Goal: Task Accomplishment & Management: Use online tool/utility

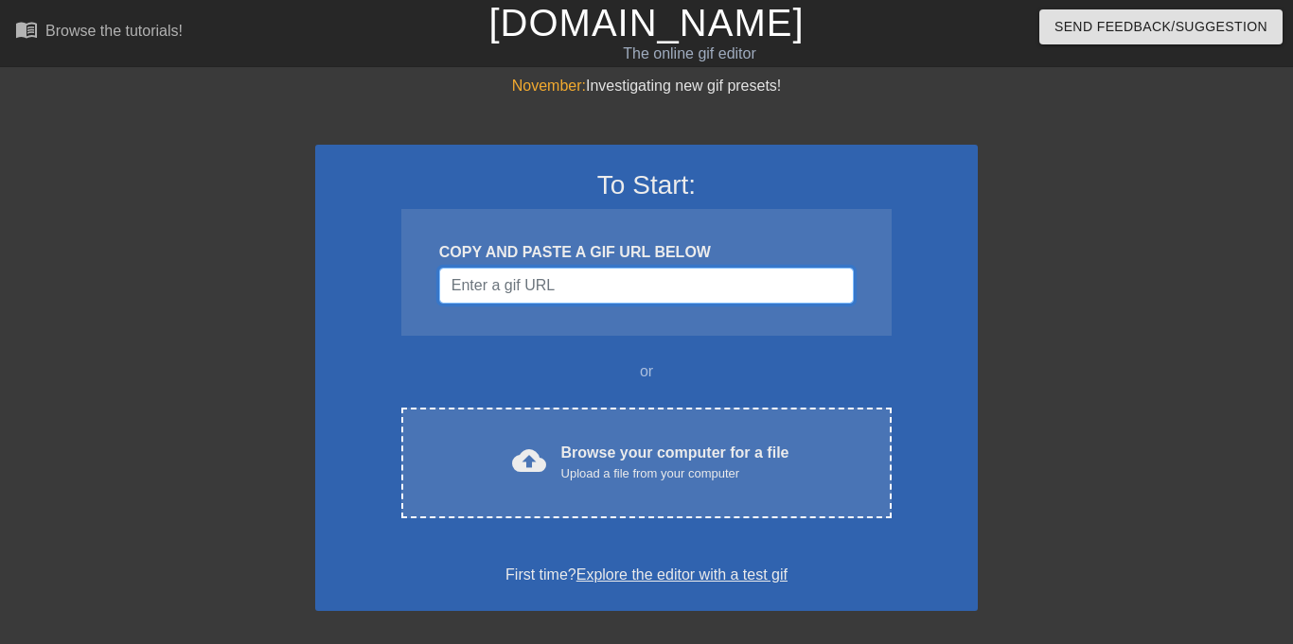
click at [582, 276] on input "Username" at bounding box center [646, 286] width 415 height 36
paste input "https://tenor.com/view/dandys-world-dandy-world-dandys-cosmo-sprout-gif-8324298…"
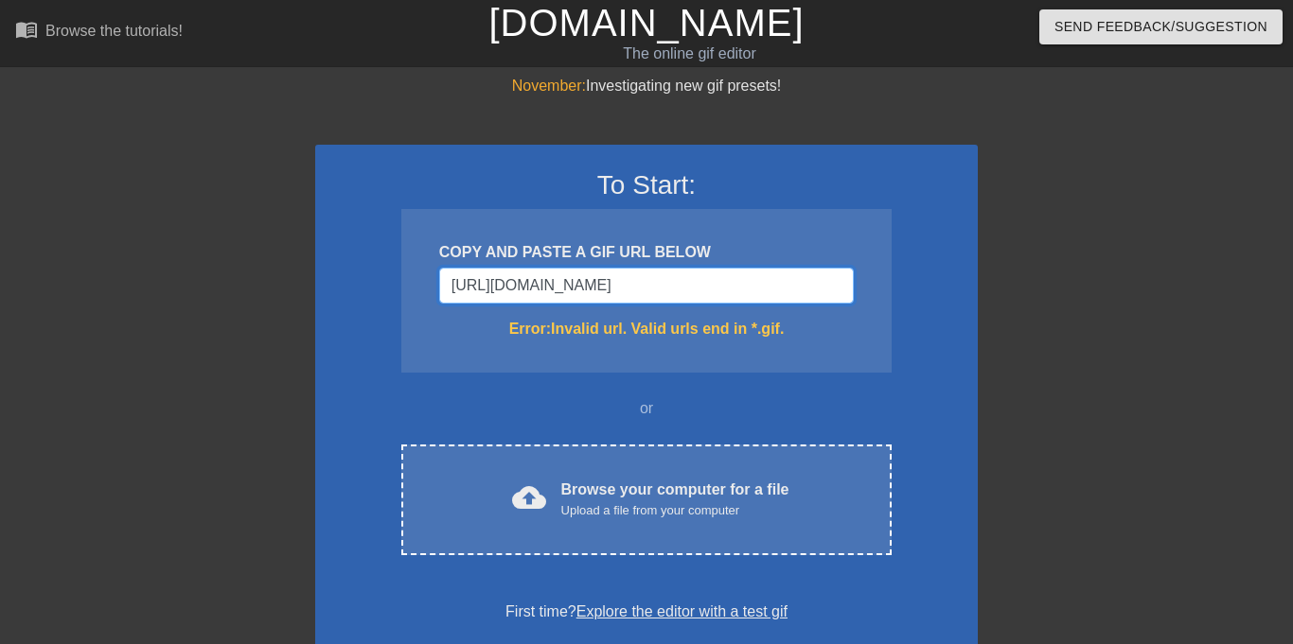
type input "https://tenor.com/view/dandys-world-dandy-world-dandys-cosmo-sprout-gif-8324298…"
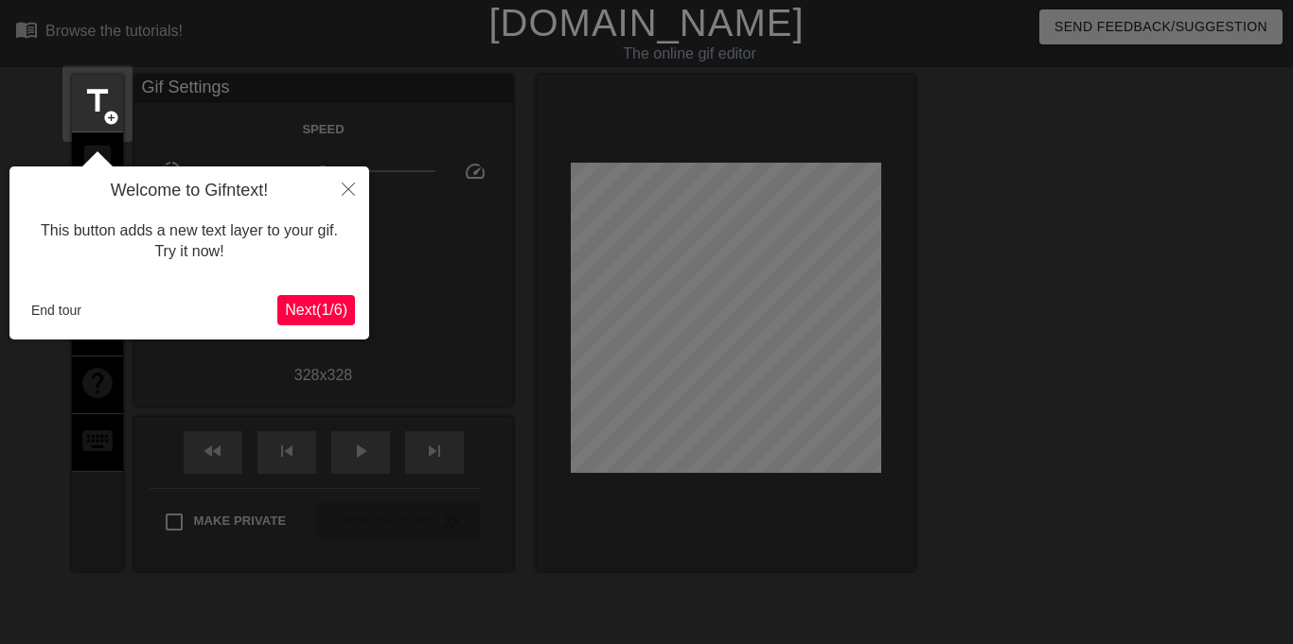
scroll to position [46, 0]
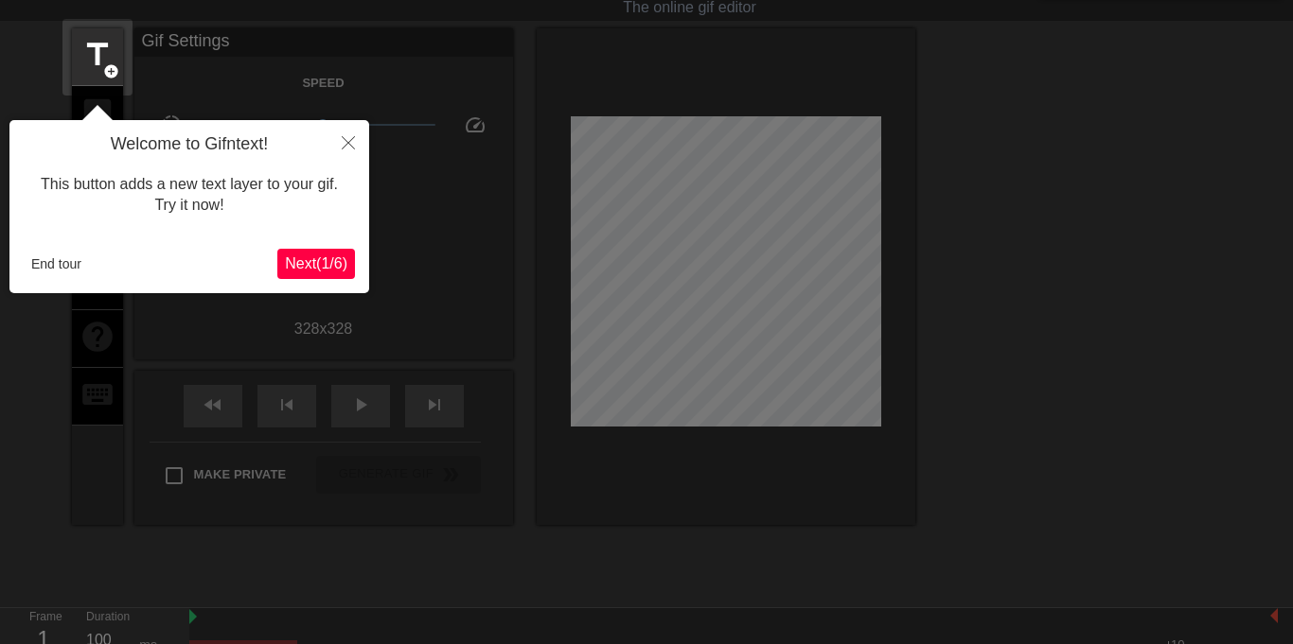
click at [312, 271] on span "Next ( 1 / 6 )" at bounding box center [316, 264] width 62 height 16
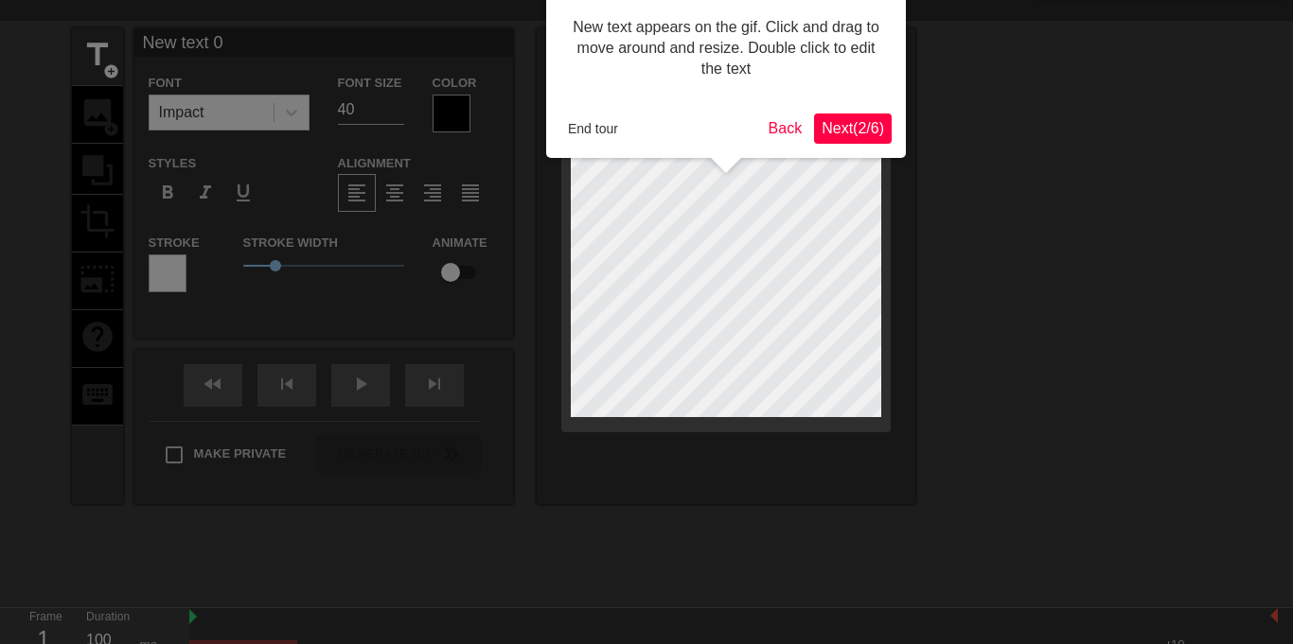
scroll to position [0, 0]
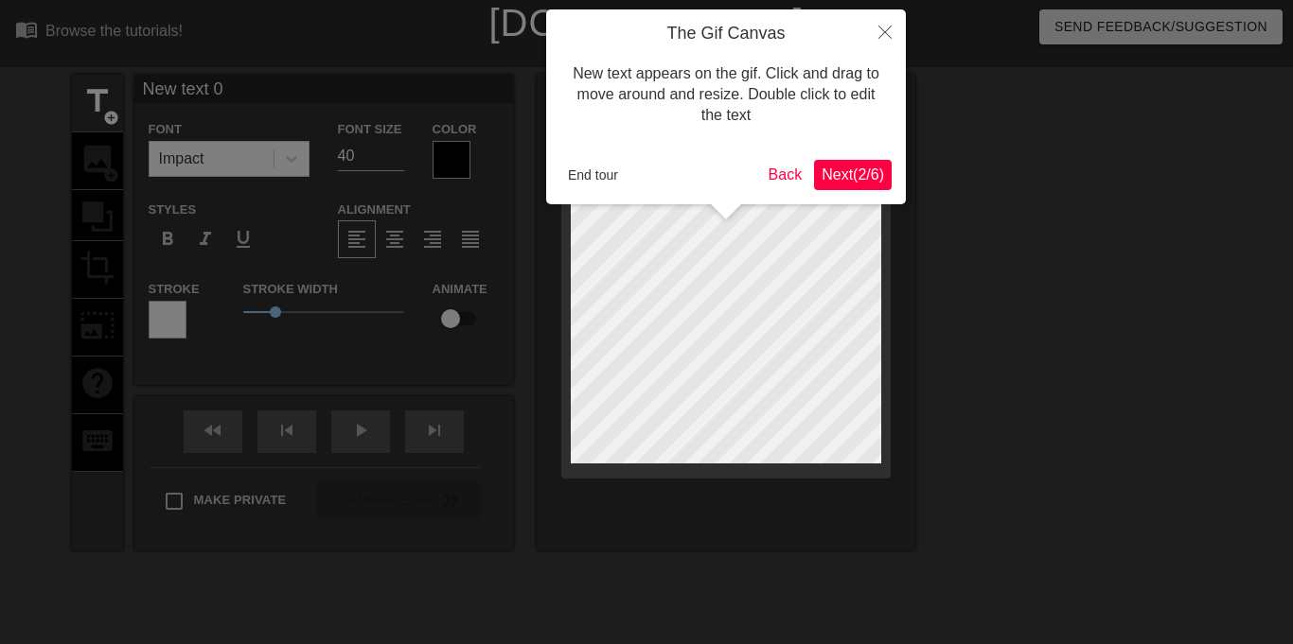
click at [854, 179] on span "Next ( 2 / 6 )" at bounding box center [852, 175] width 62 height 16
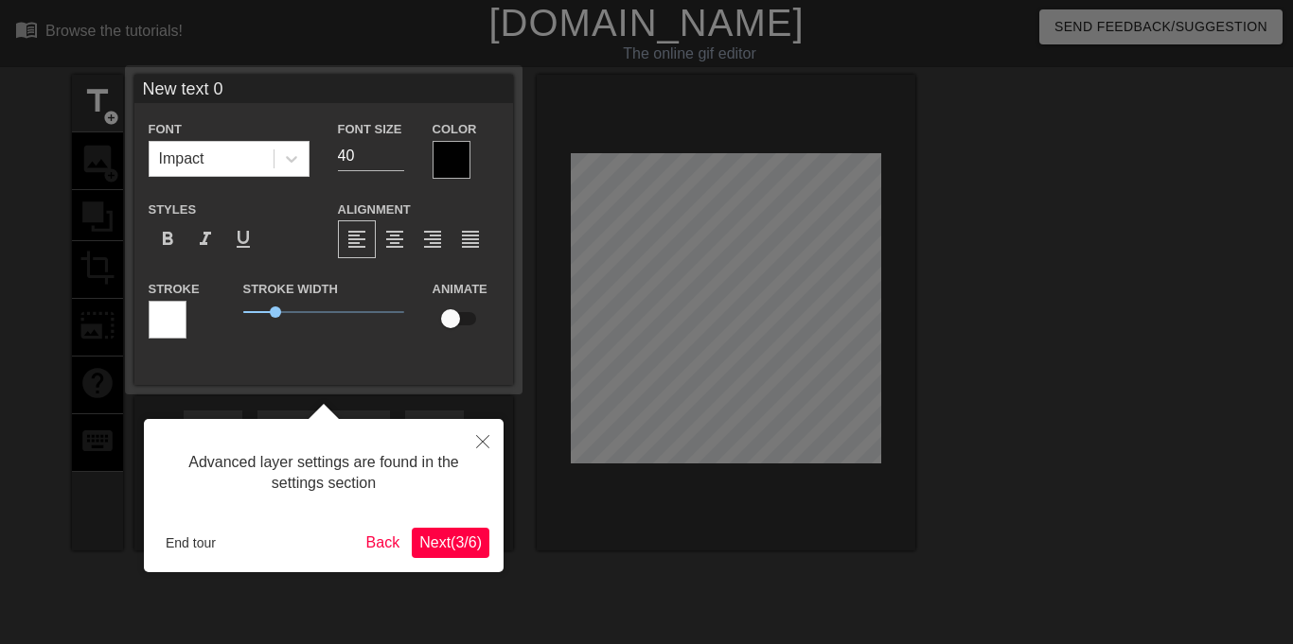
scroll to position [46, 0]
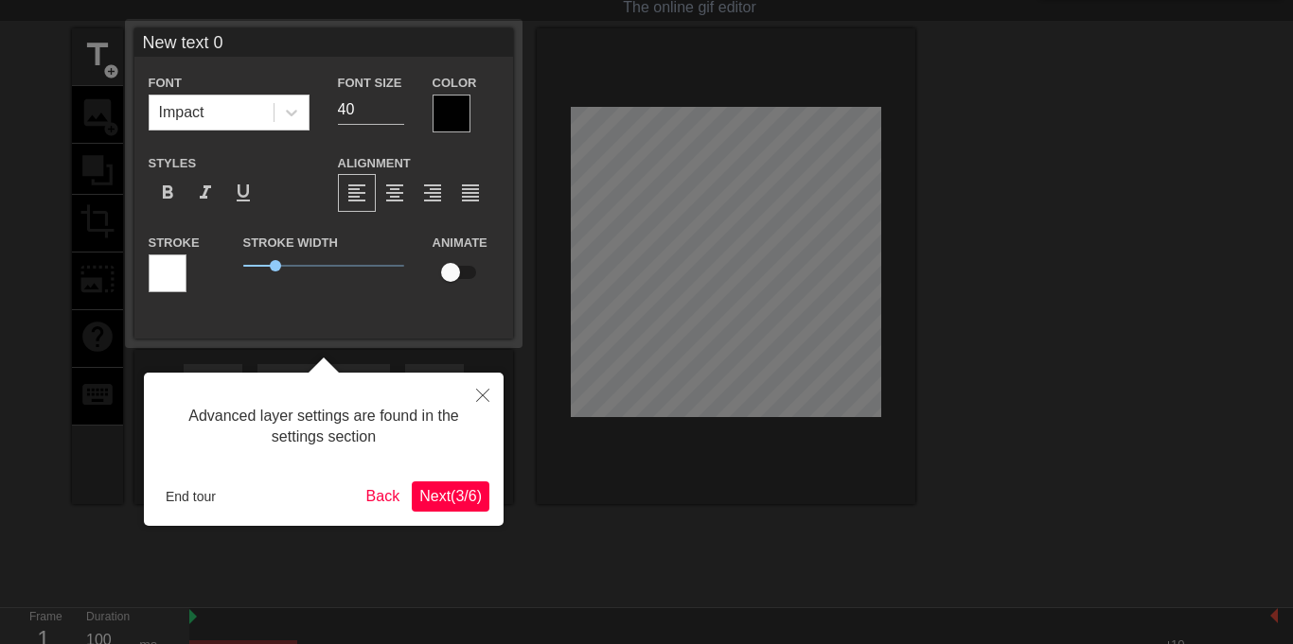
click at [442, 495] on span "Next ( 3 / 6 )" at bounding box center [450, 496] width 62 height 16
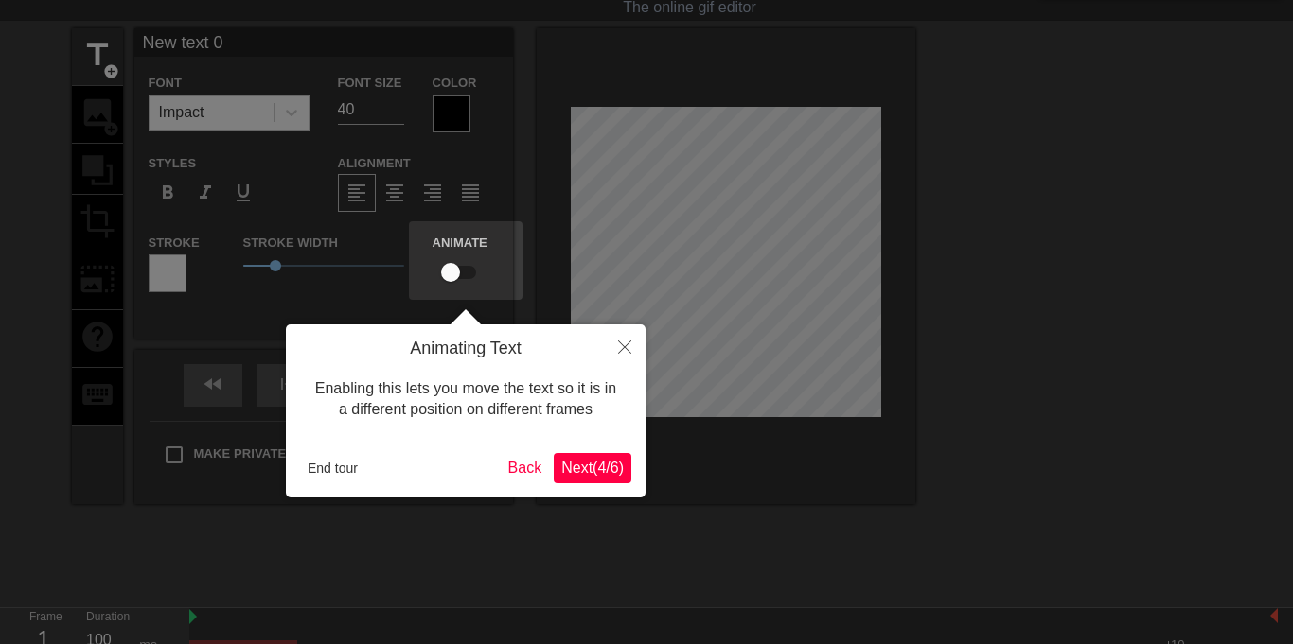
scroll to position [0, 0]
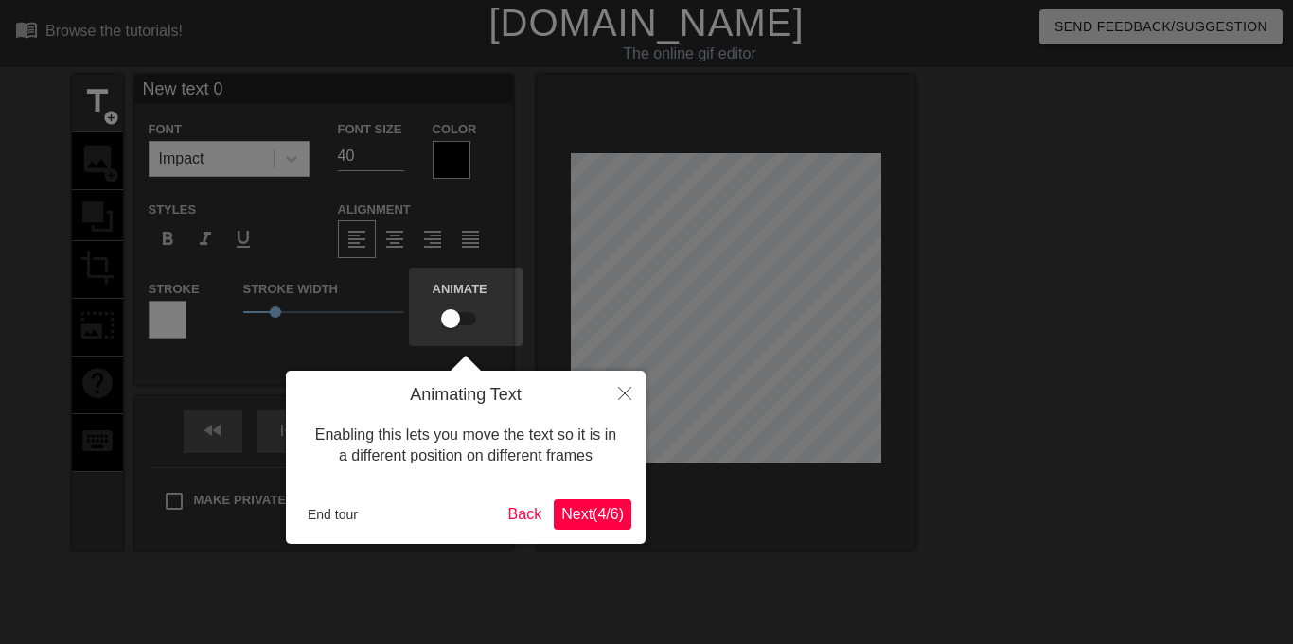
click at [601, 513] on span "Next ( 4 / 6 )" at bounding box center [592, 514] width 62 height 16
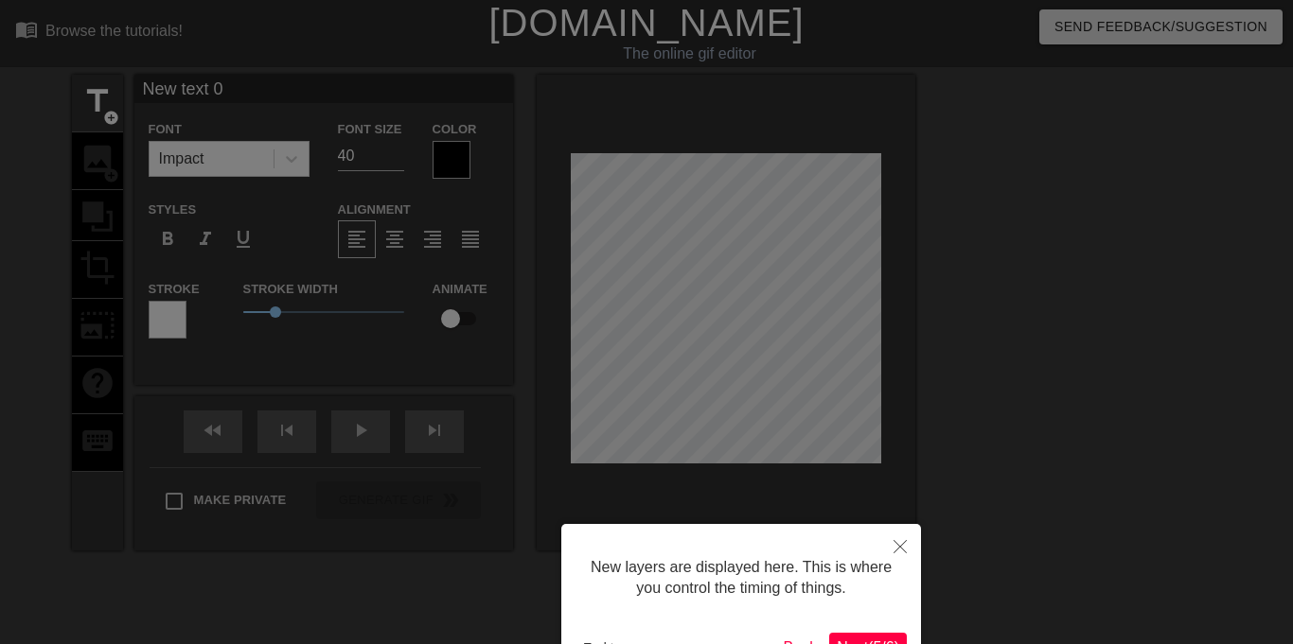
scroll to position [127, 0]
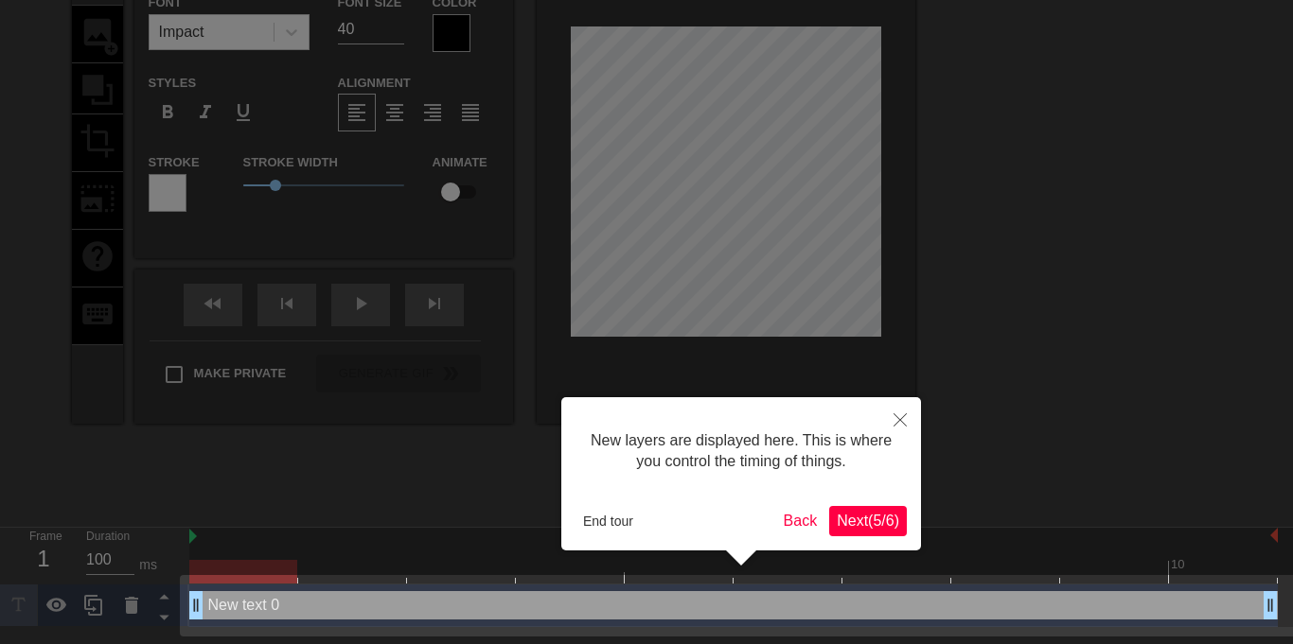
click at [869, 524] on span "Next ( 5 / 6 )" at bounding box center [868, 521] width 62 height 16
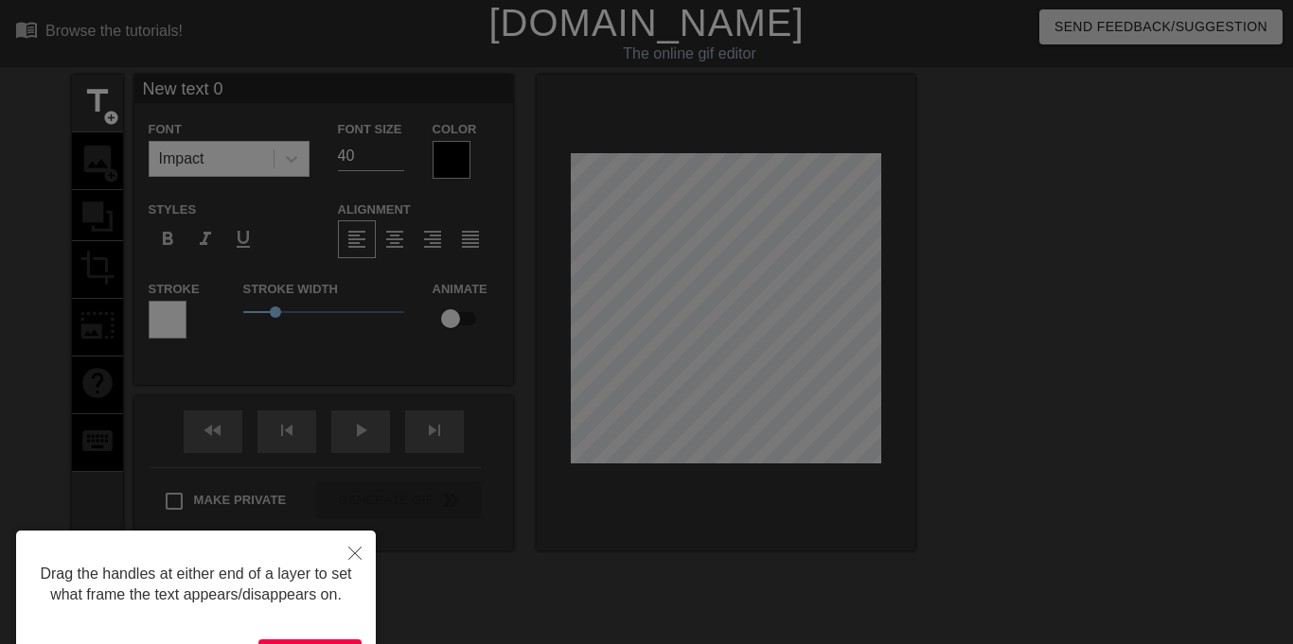
scroll to position [52, 3]
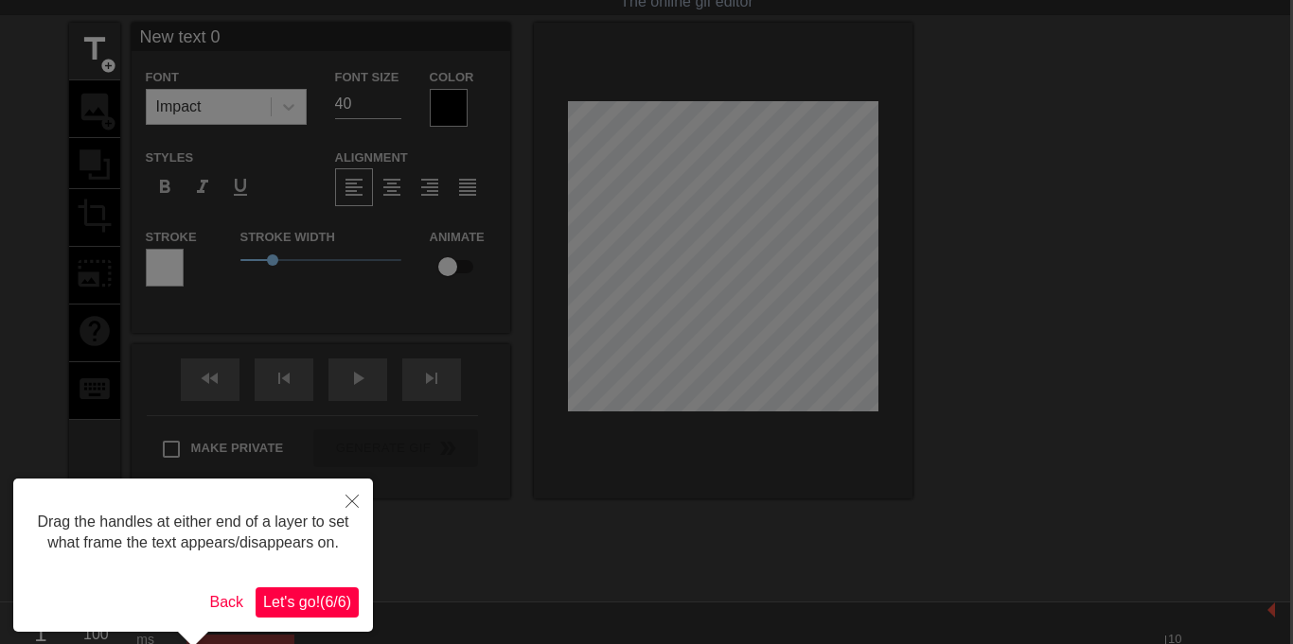
click at [313, 594] on span "Let's go! ( 6 / 6 )" at bounding box center [307, 602] width 88 height 16
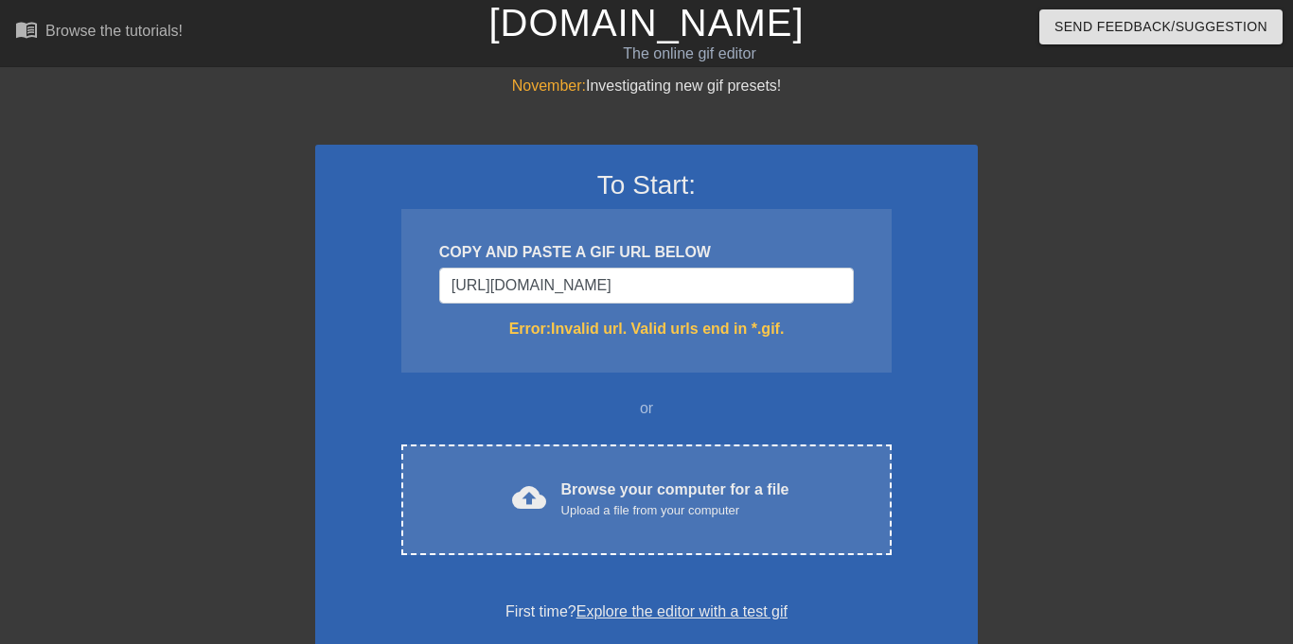
scroll to position [0, 80]
type input "[URL][DOMAIN_NAME][DOMAIN_NAME]"
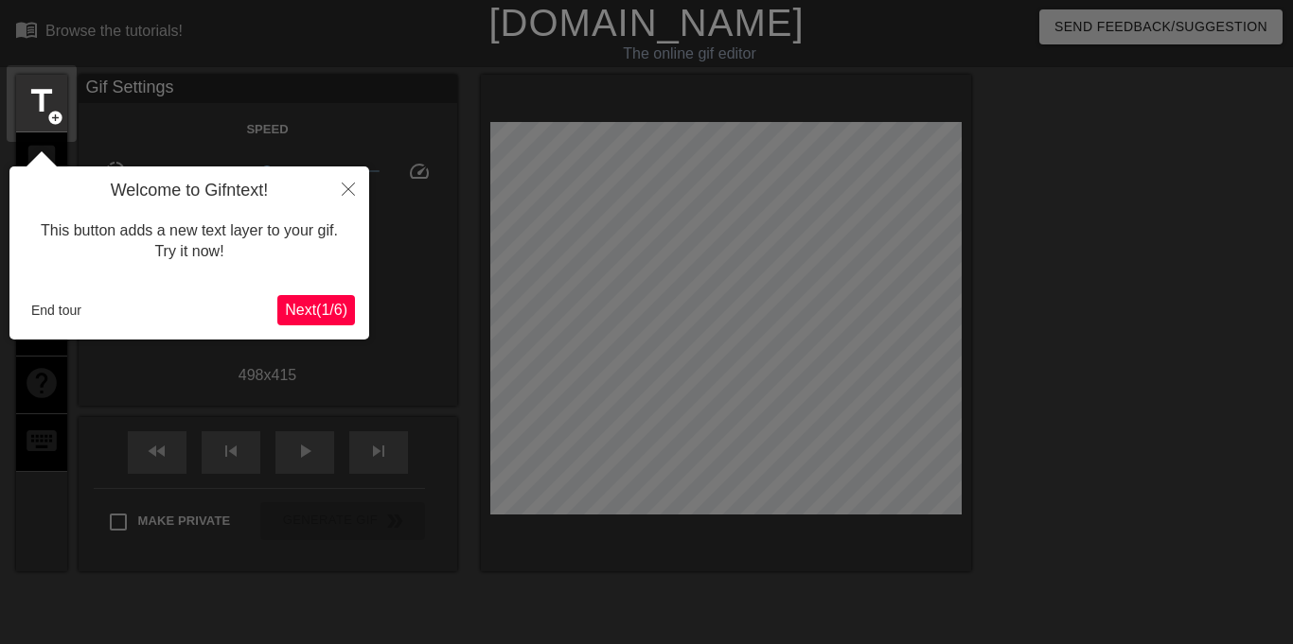
scroll to position [46, 0]
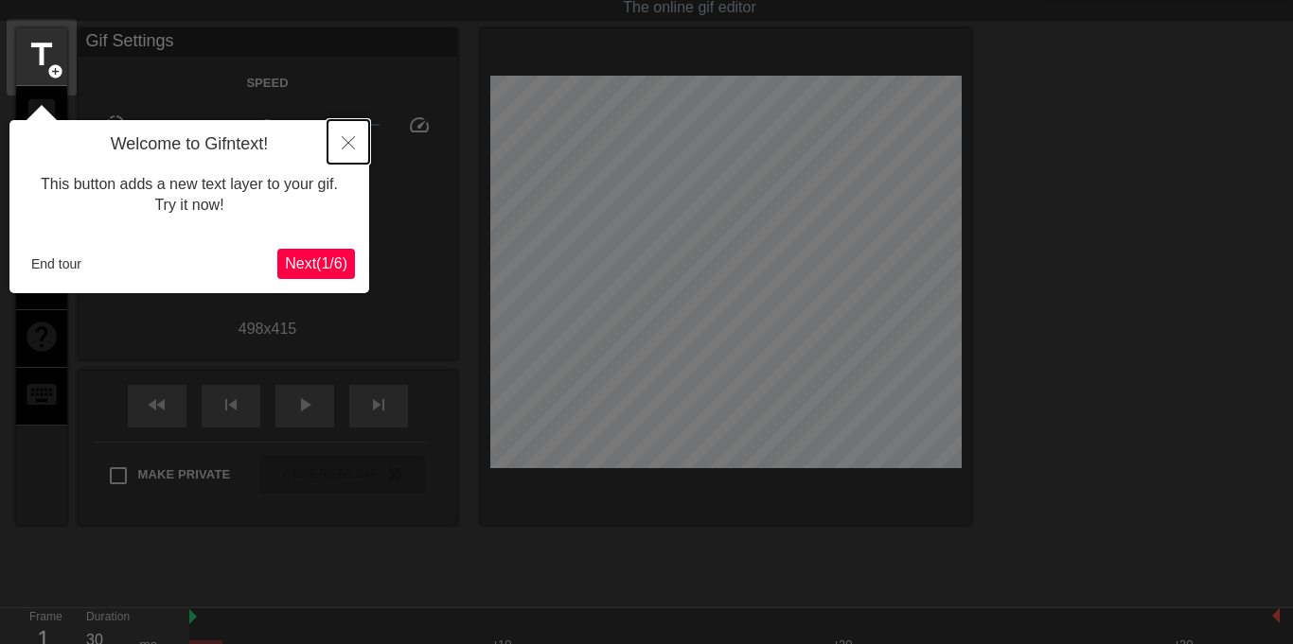
click at [355, 142] on button "Close" at bounding box center [348, 142] width 42 height 44
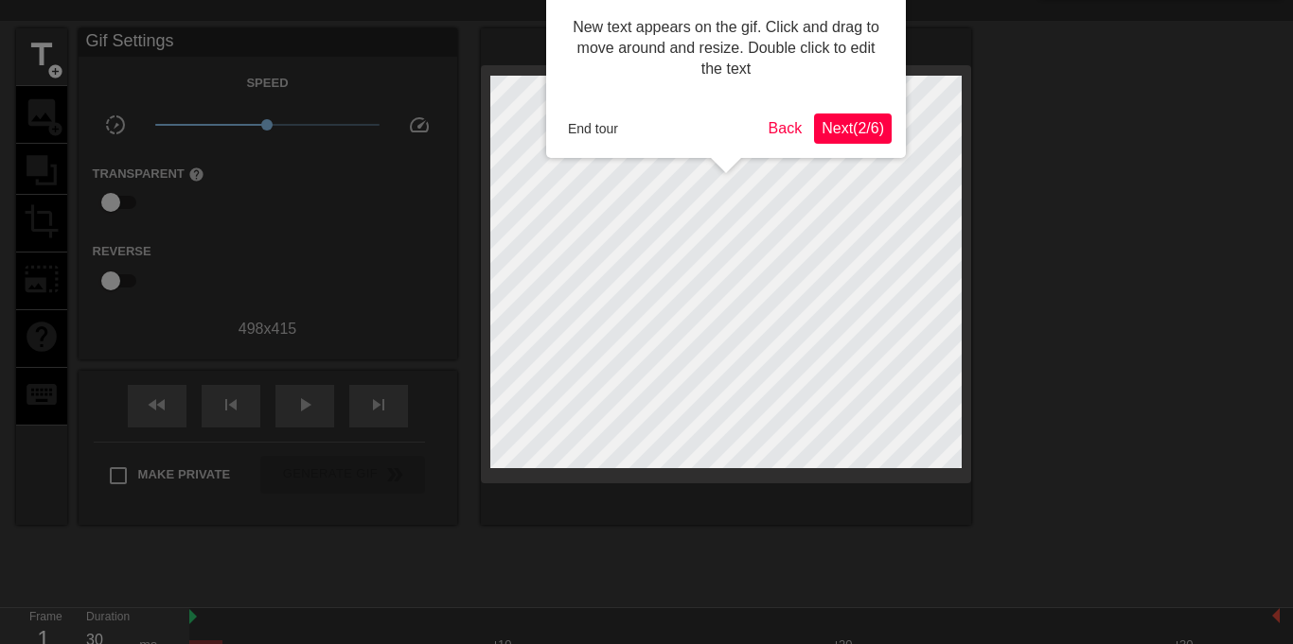
scroll to position [0, 0]
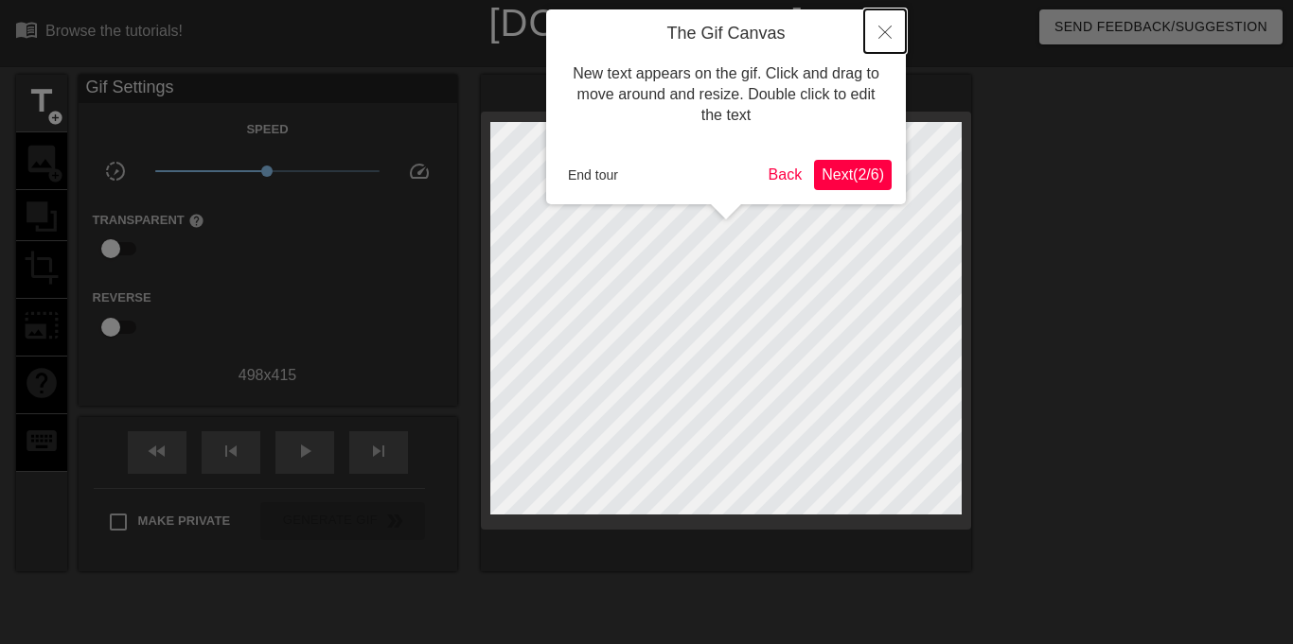
click at [891, 26] on icon "Close" at bounding box center [884, 32] width 13 height 13
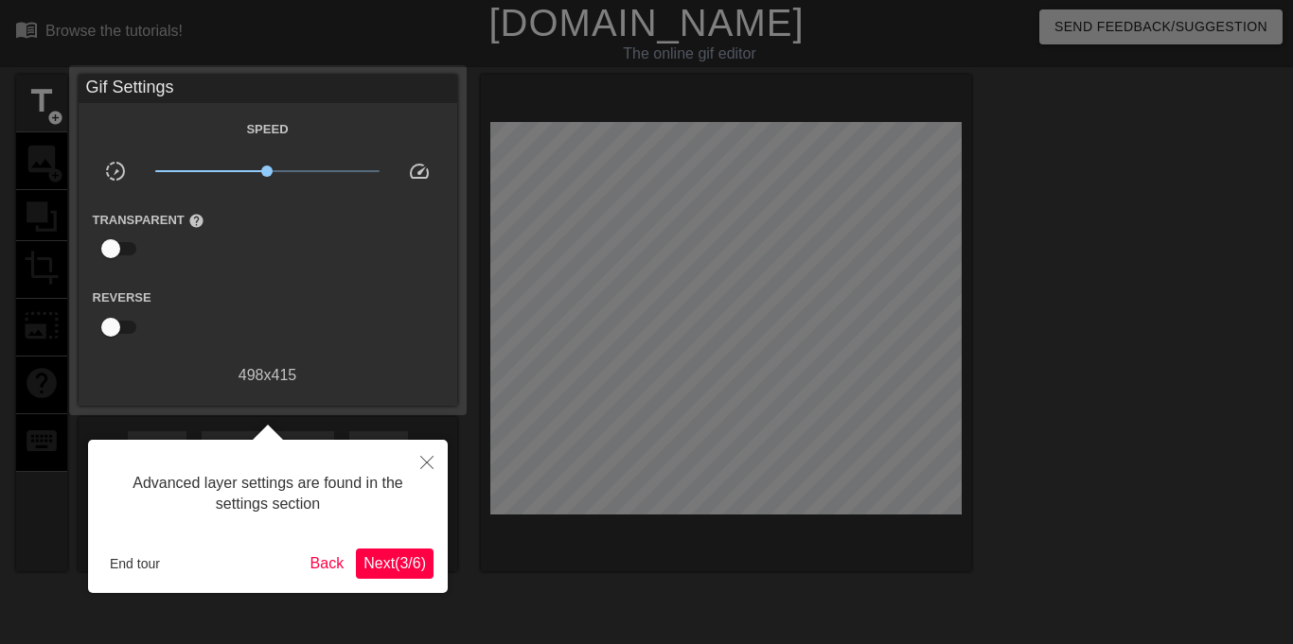
scroll to position [46, 0]
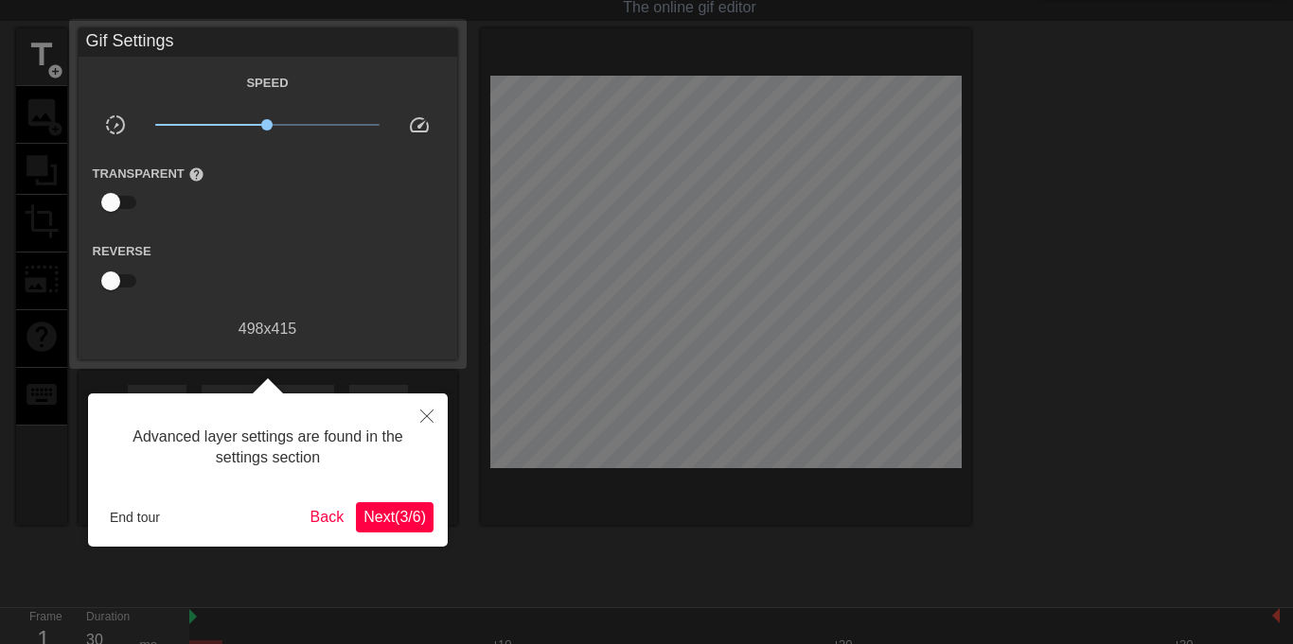
click at [395, 521] on span "Next ( 3 / 6 )" at bounding box center [394, 517] width 62 height 16
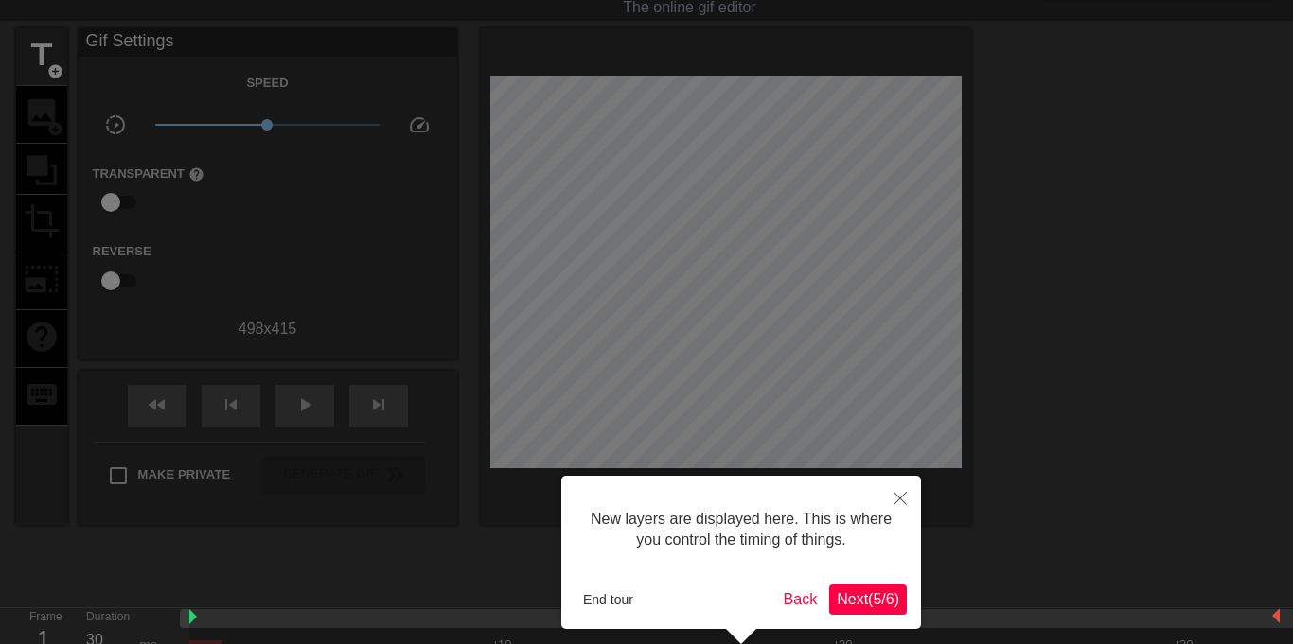
scroll to position [16, 0]
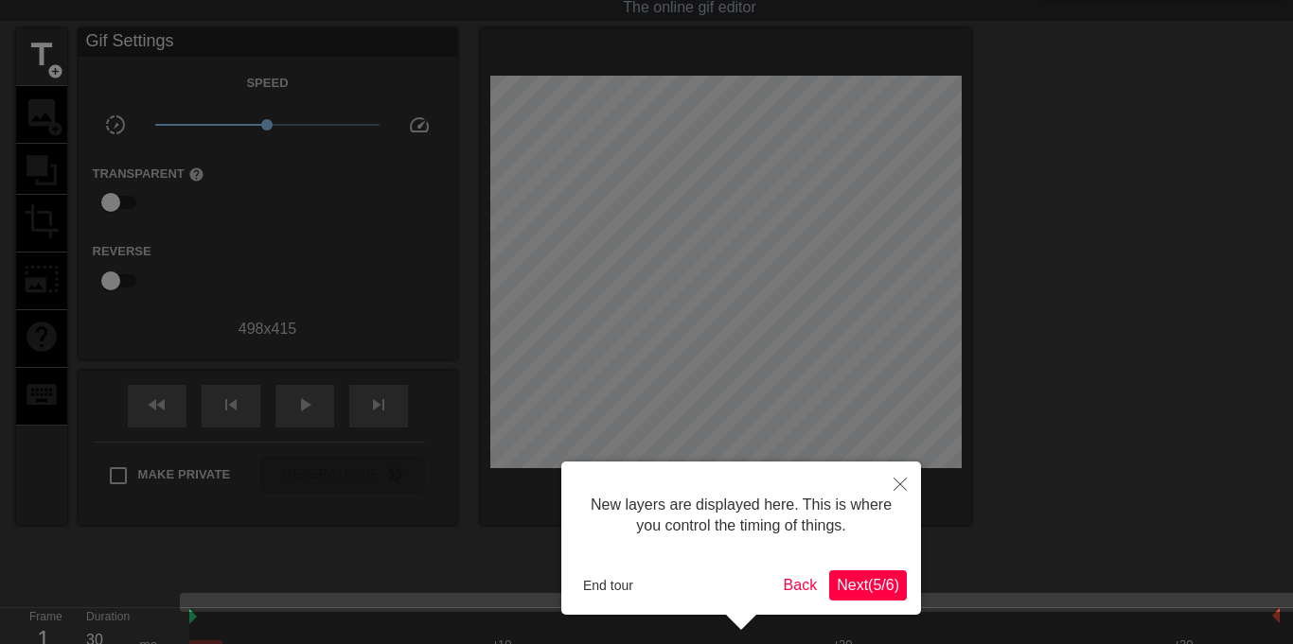
click at [862, 591] on span "Next ( 5 / 6 )" at bounding box center [868, 585] width 62 height 16
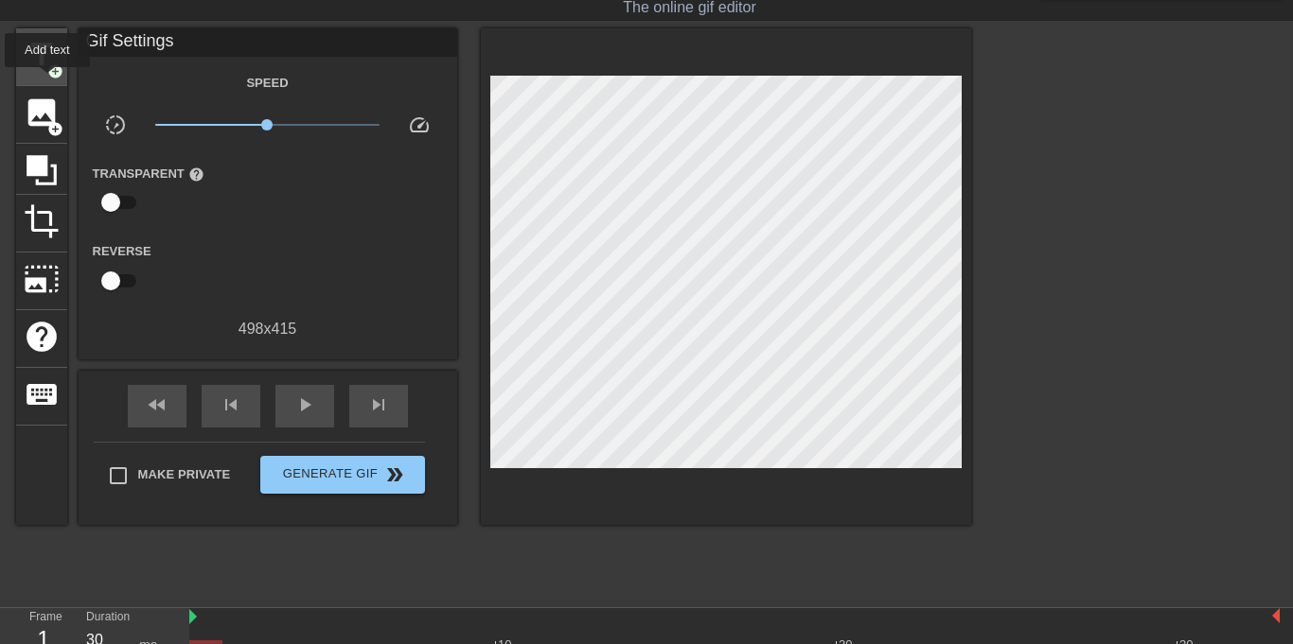
click at [46, 80] on div "title add_circle" at bounding box center [41, 57] width 51 height 58
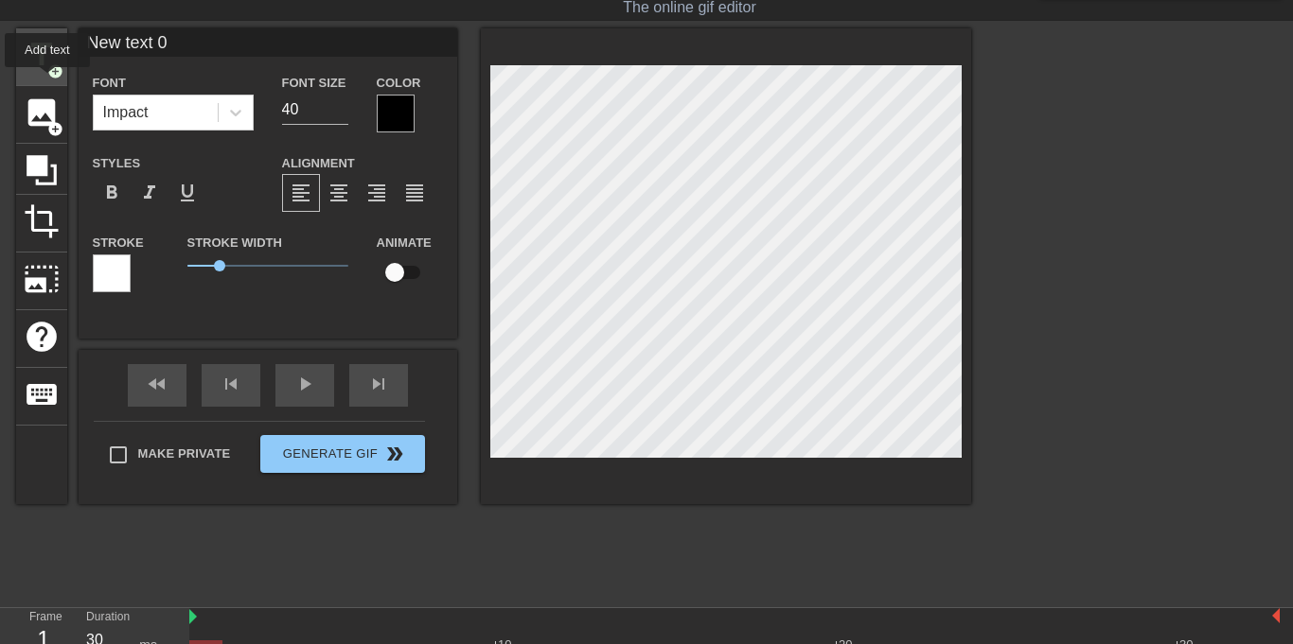
scroll to position [0, 0]
click at [200, 103] on div "Impact" at bounding box center [156, 113] width 124 height 34
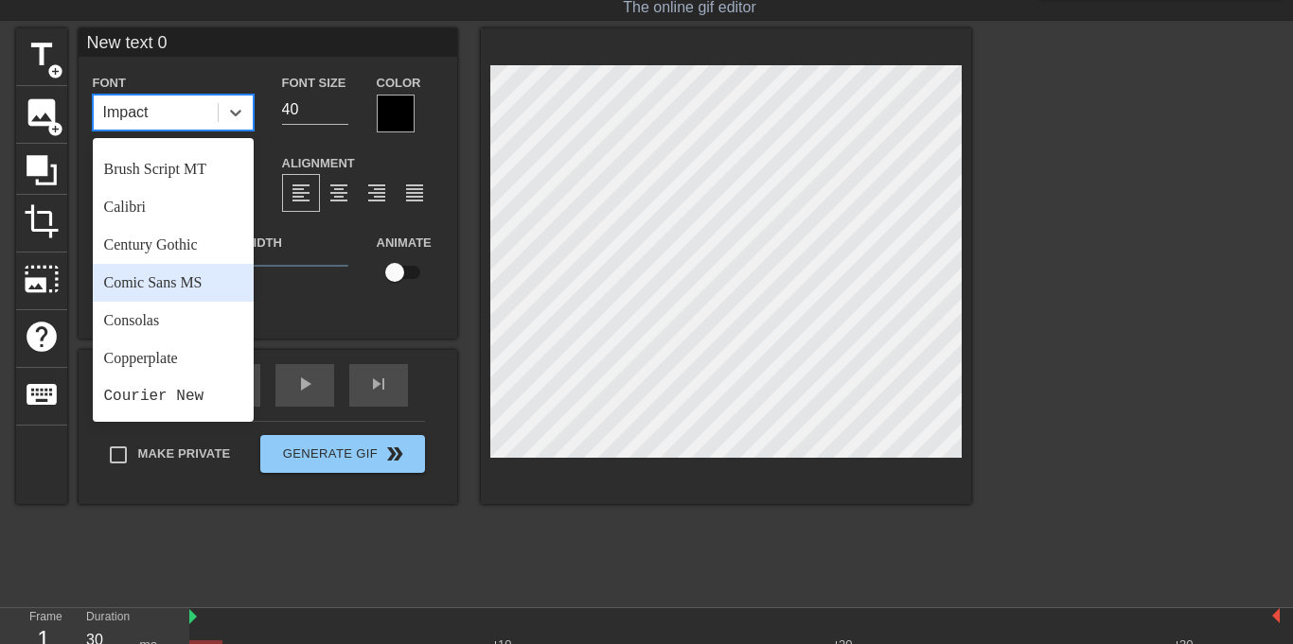
scroll to position [110, 0]
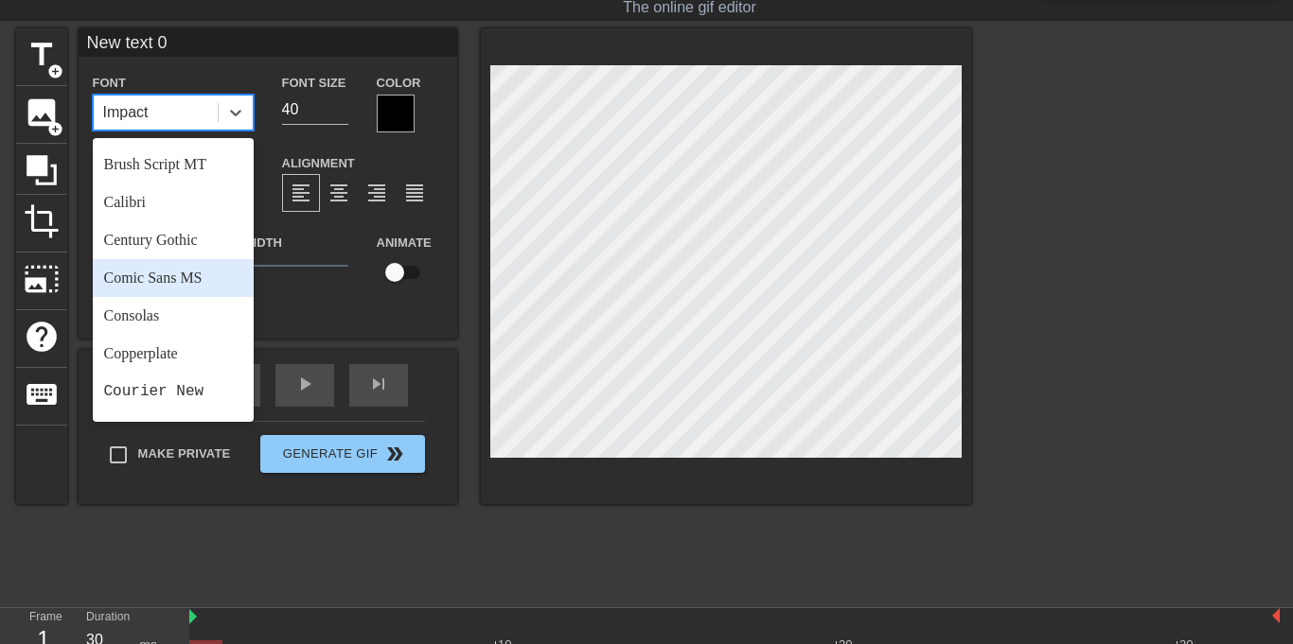
click at [174, 275] on div "Comic Sans MS" at bounding box center [173, 278] width 161 height 38
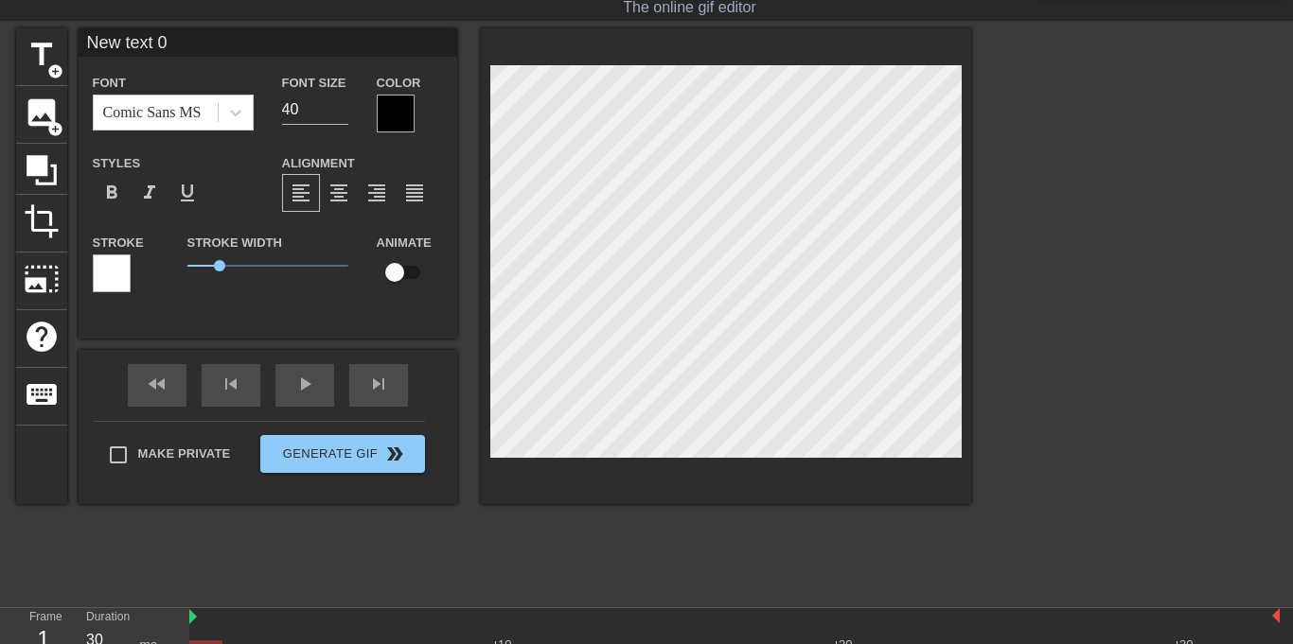
scroll to position [0, 4]
type input "New text"
type textarea "New text"
type input "New text"
type textarea "New text"
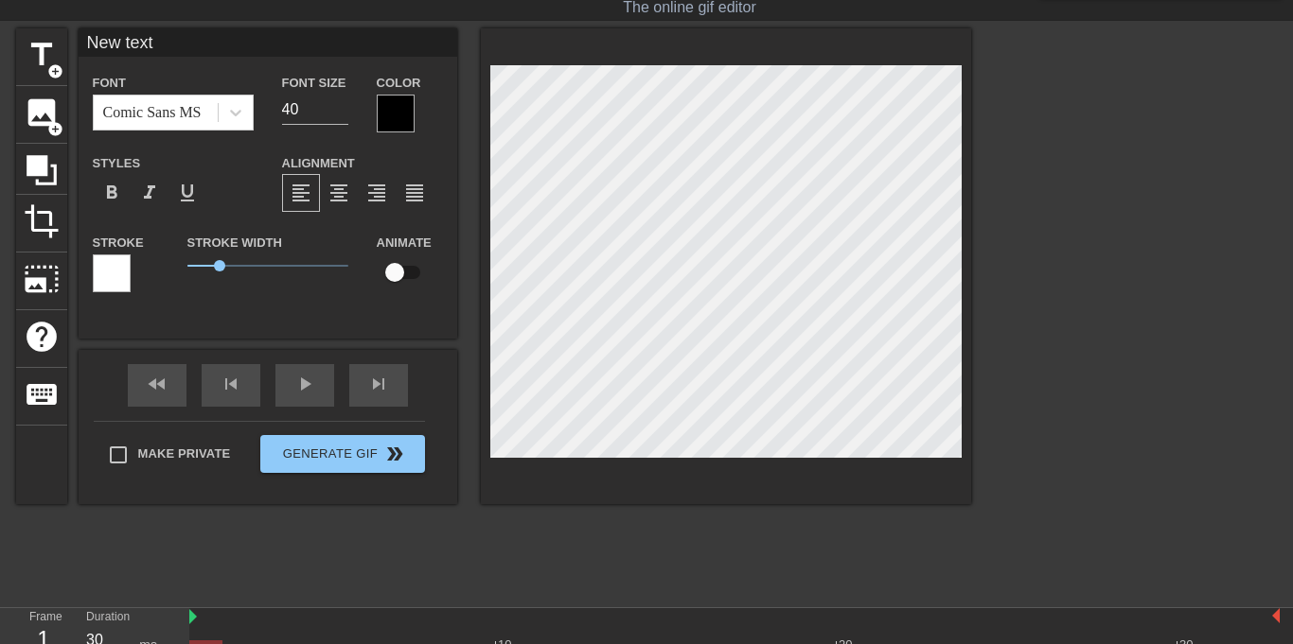
type input "New tex"
type textarea "New tex"
type input "New te"
type textarea "New te"
type input "New t"
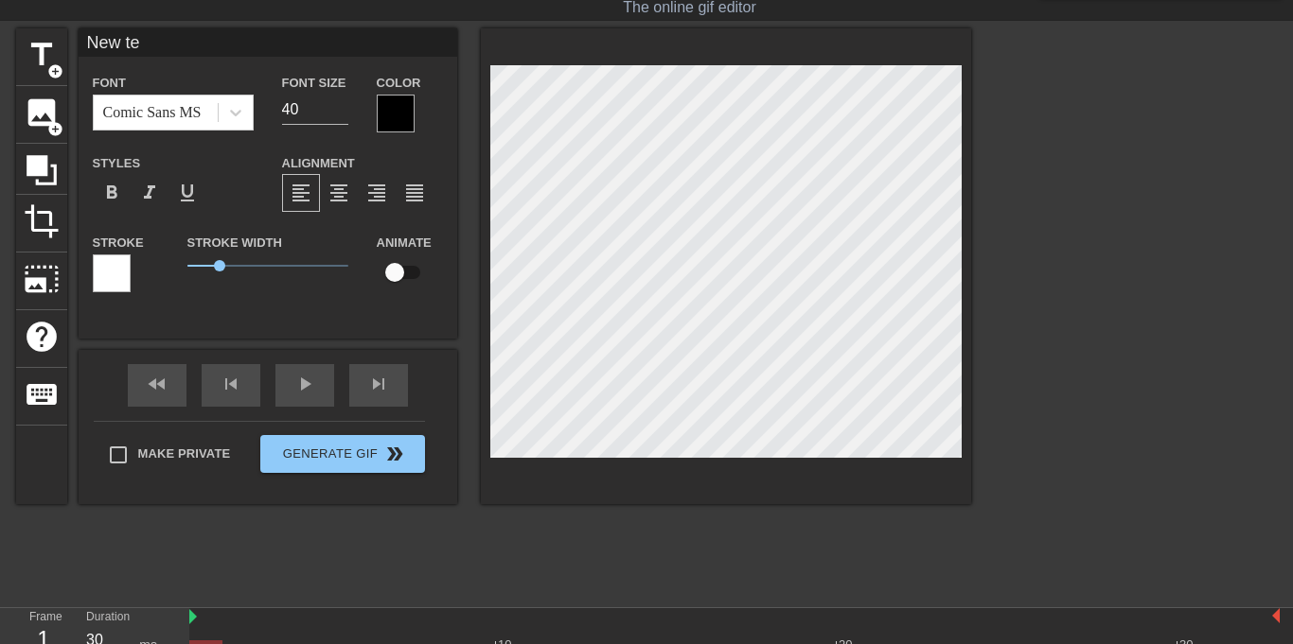
type textarea "New t"
type input "New"
type textarea "New"
type input "New"
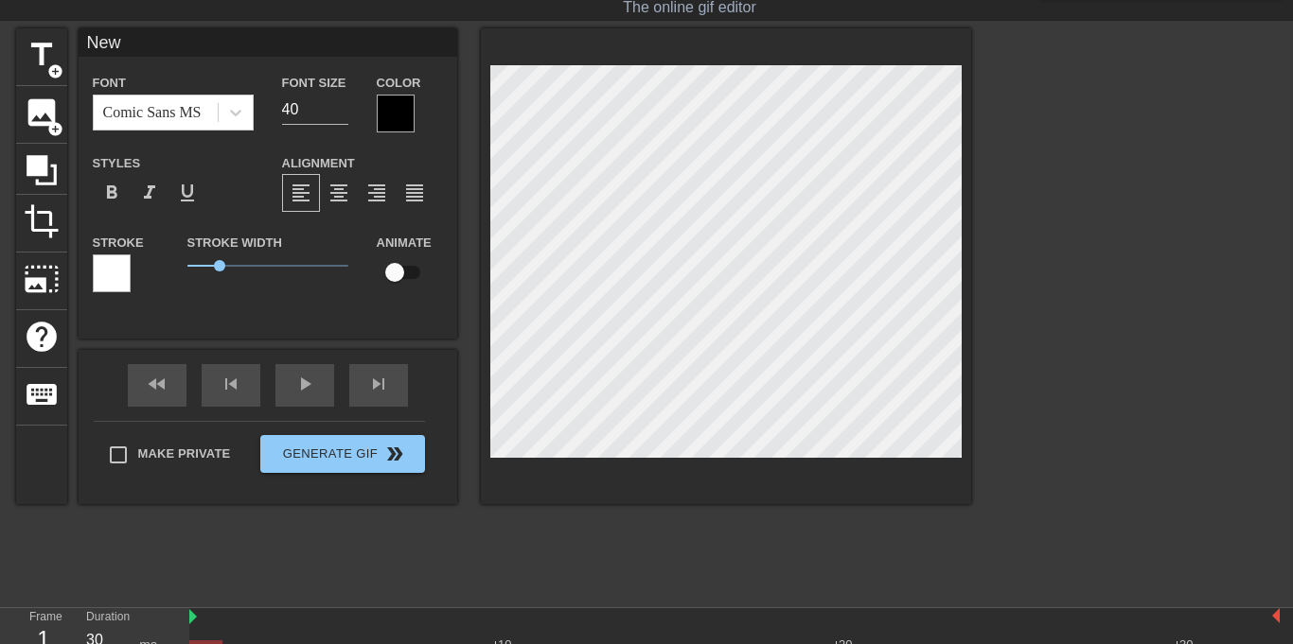
type textarea "New"
type input "Ne"
type textarea "Ne"
type input "N"
type textarea "N"
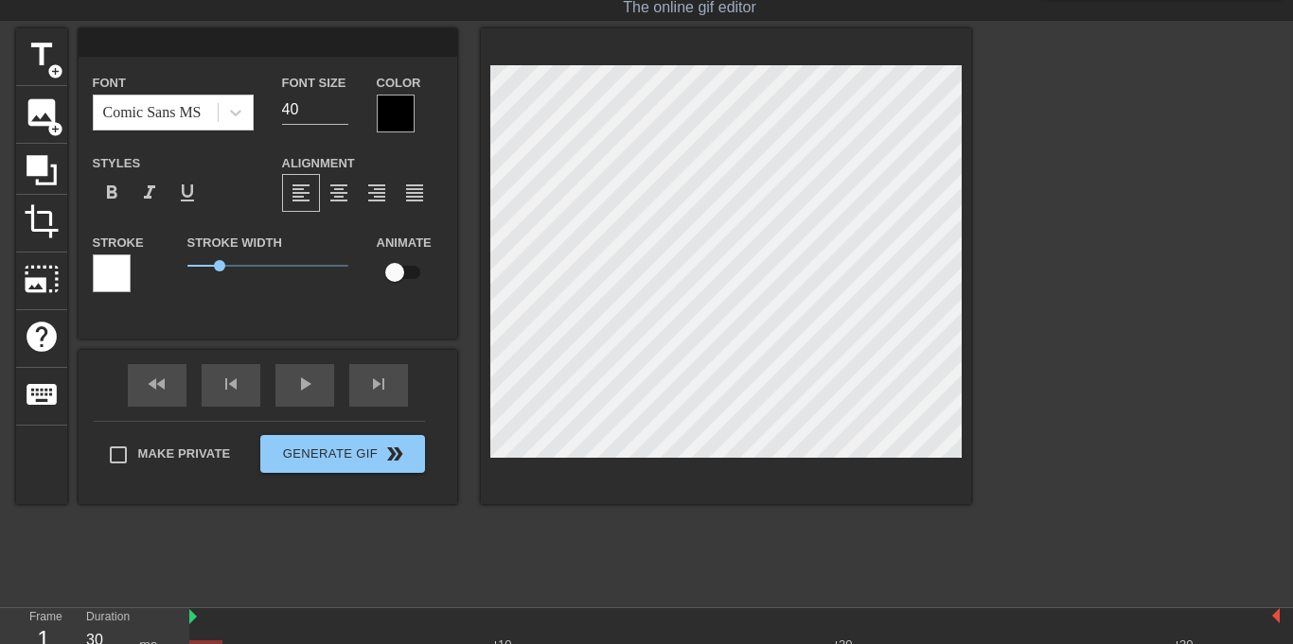
scroll to position [0, 0]
type input "a"
type textarea "az"
type input "azu"
type textarea "azu"
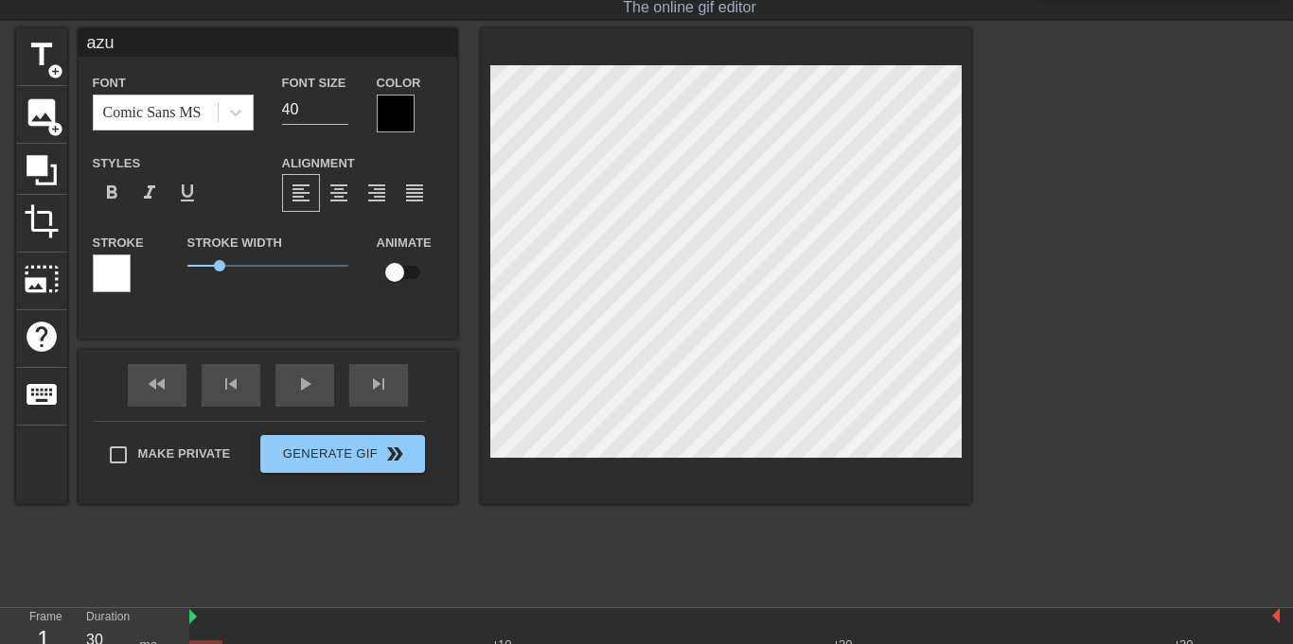
type input "azu"
type textarea "azu"
type input "azu a"
type textarea "azu an"
type input "azu and"
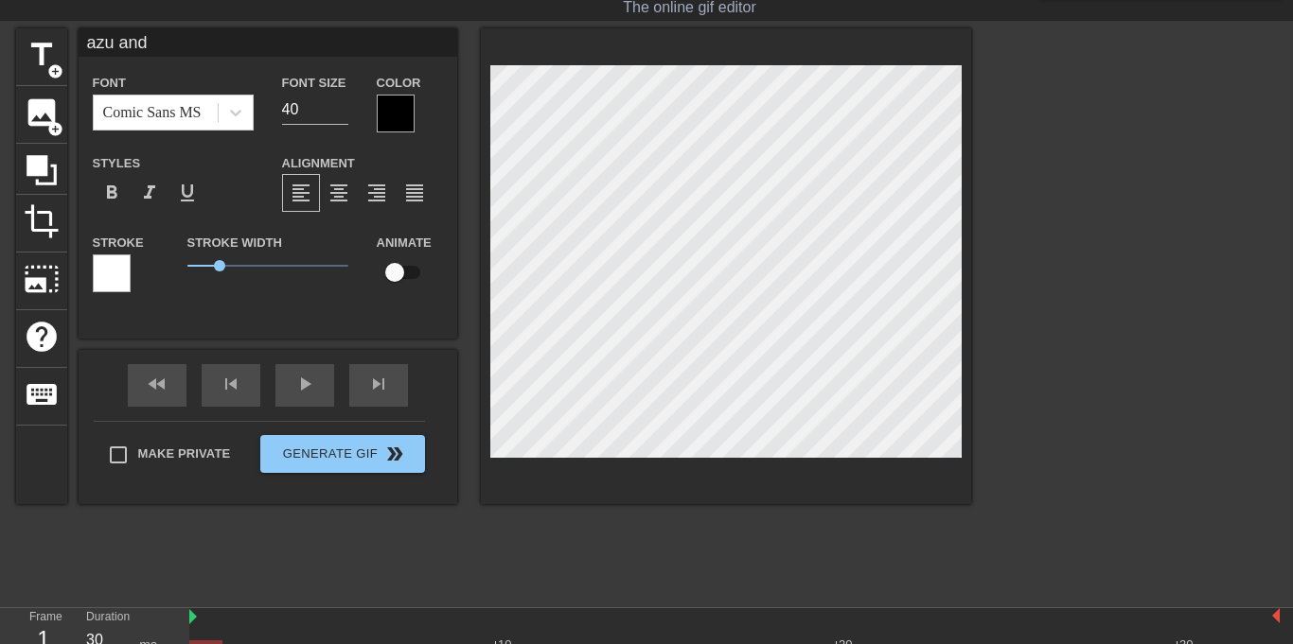
type textarea "azu and"
type input "azu and"
type textarea "azu and"
type input "azu and e"
type textarea "azu and e"
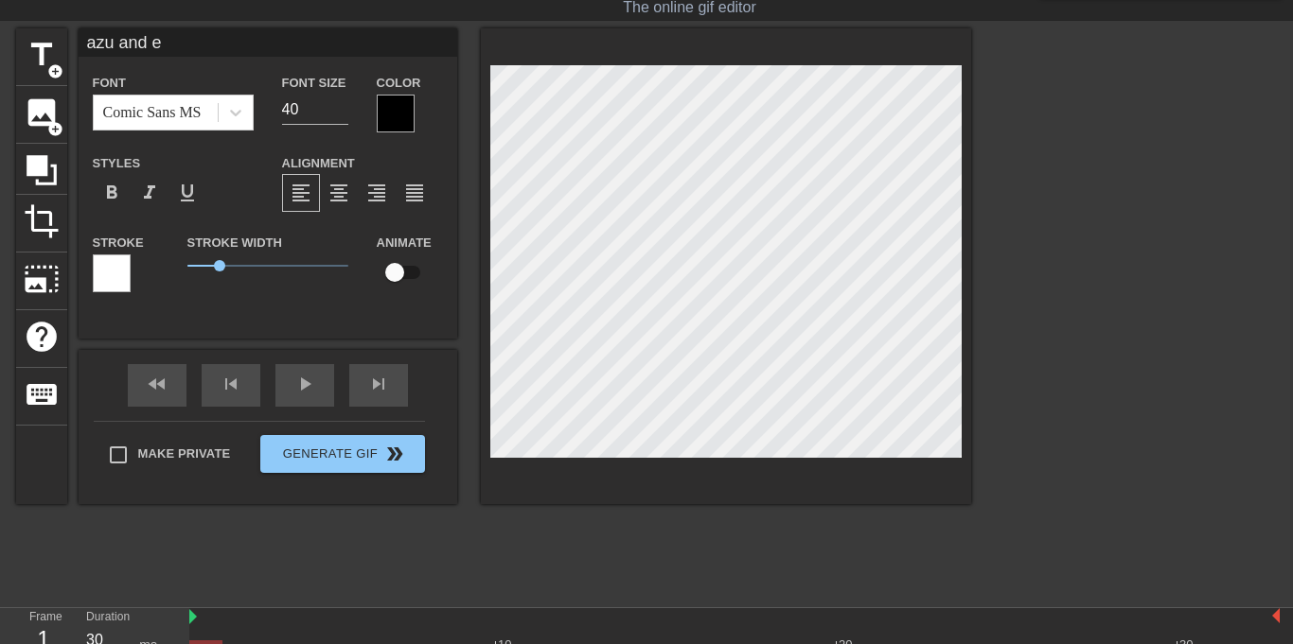
type input "azu and es"
type textarea "azu and es"
type input "azu and est"
type textarea "azu and est"
type input "azu and estr"
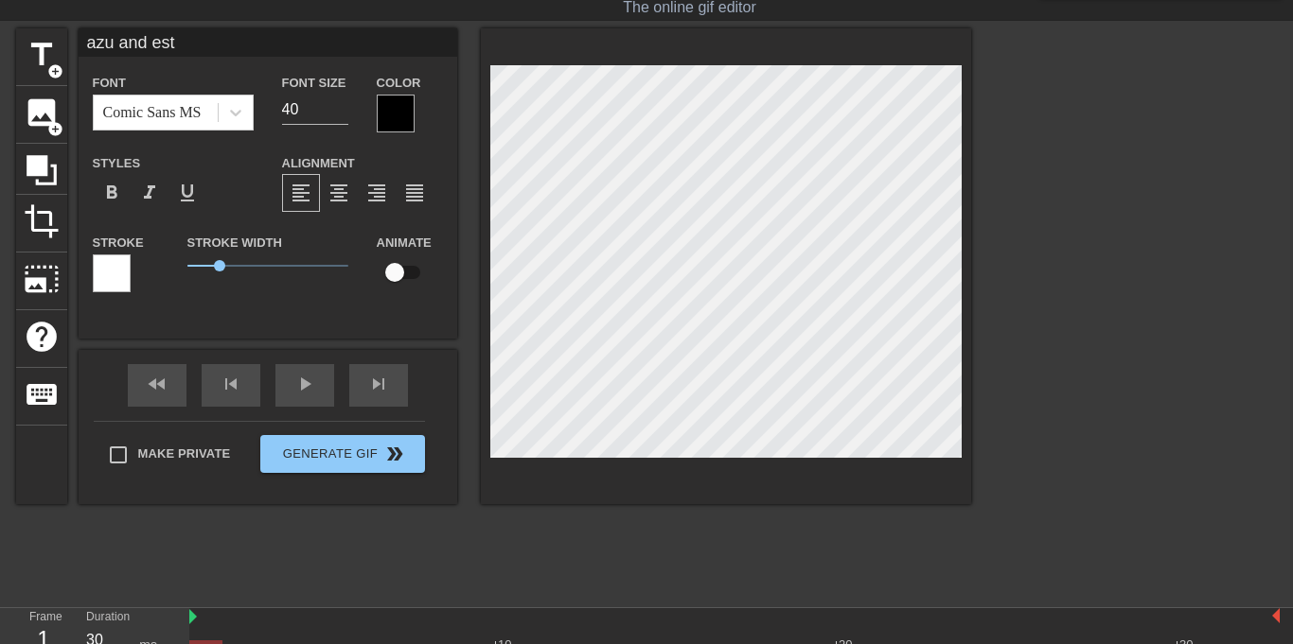
type textarea "azu and estr"
type input "azu and estre"
type textarea "azu and estre"
type input "azu and estrel"
type textarea "azu and estrel"
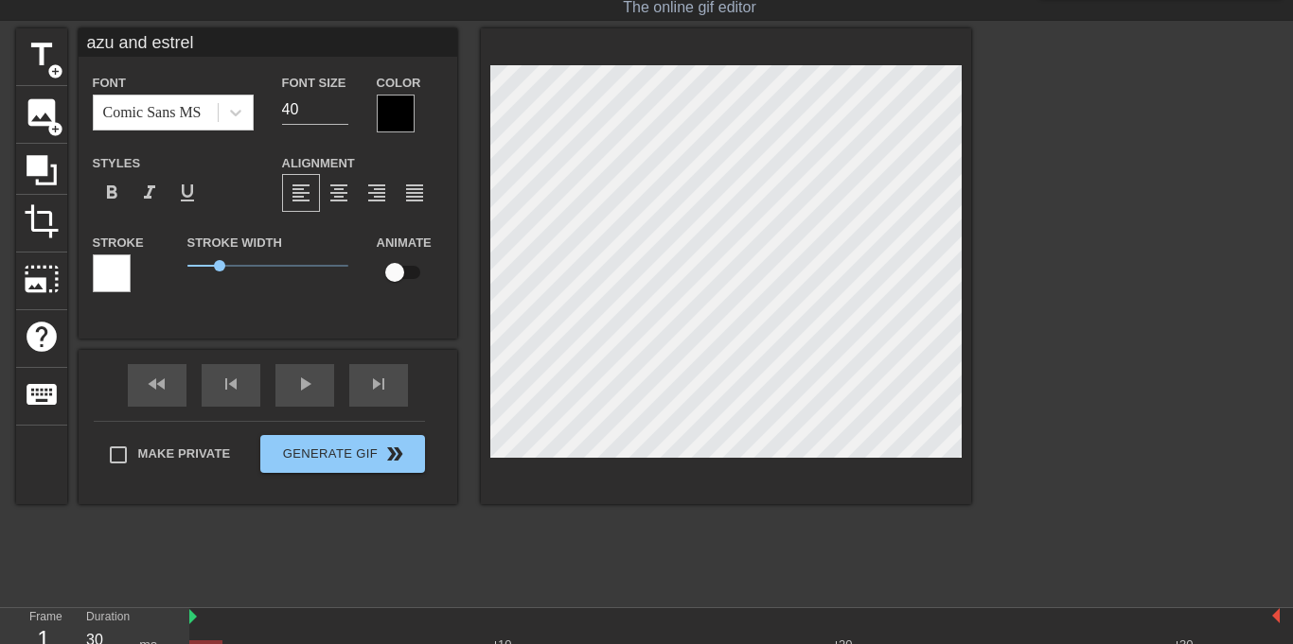
type input "azu and [PERSON_NAME]"
type textarea "azu and [PERSON_NAME]"
type input "azu and [PERSON_NAME]"
type textarea "azu and [PERSON_NAME]"
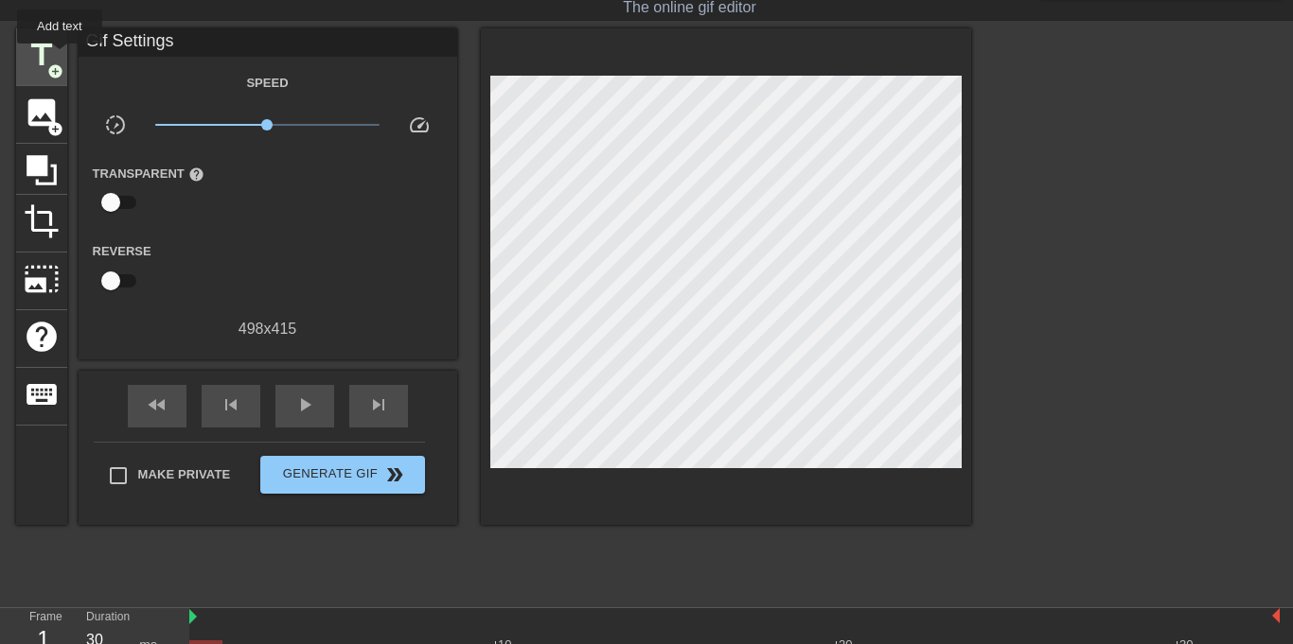
click at [59, 57] on div "title add_circle" at bounding box center [41, 57] width 51 height 58
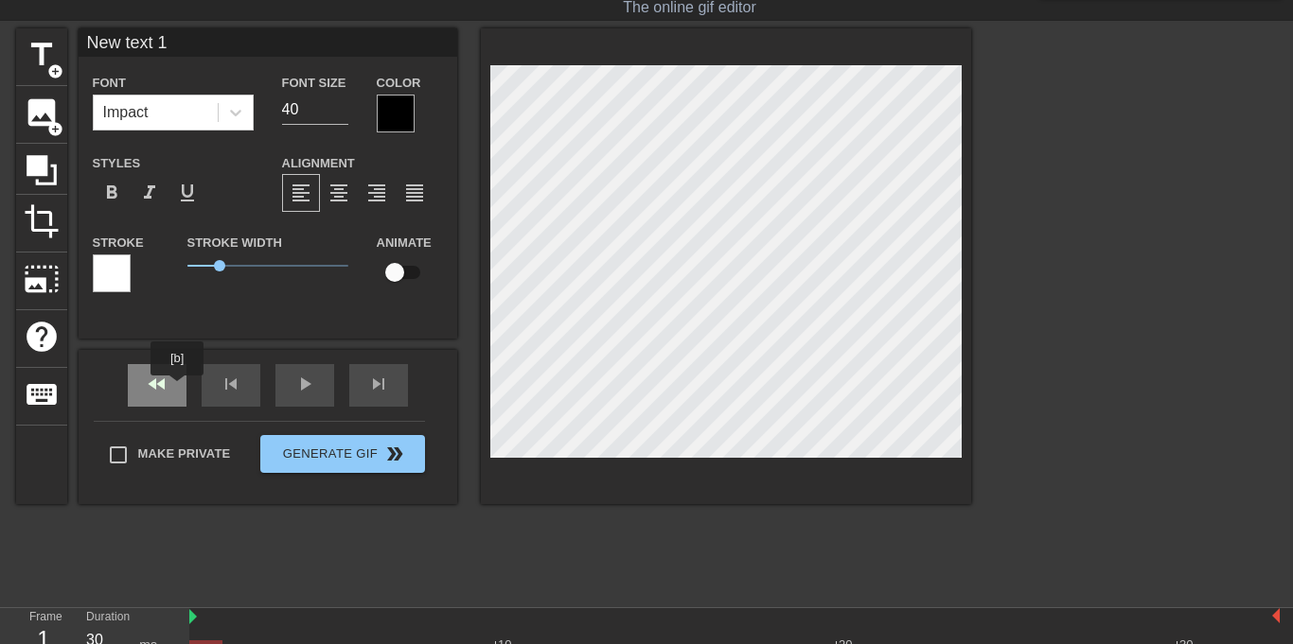
click at [177, 389] on div "fast_rewind" at bounding box center [157, 385] width 59 height 43
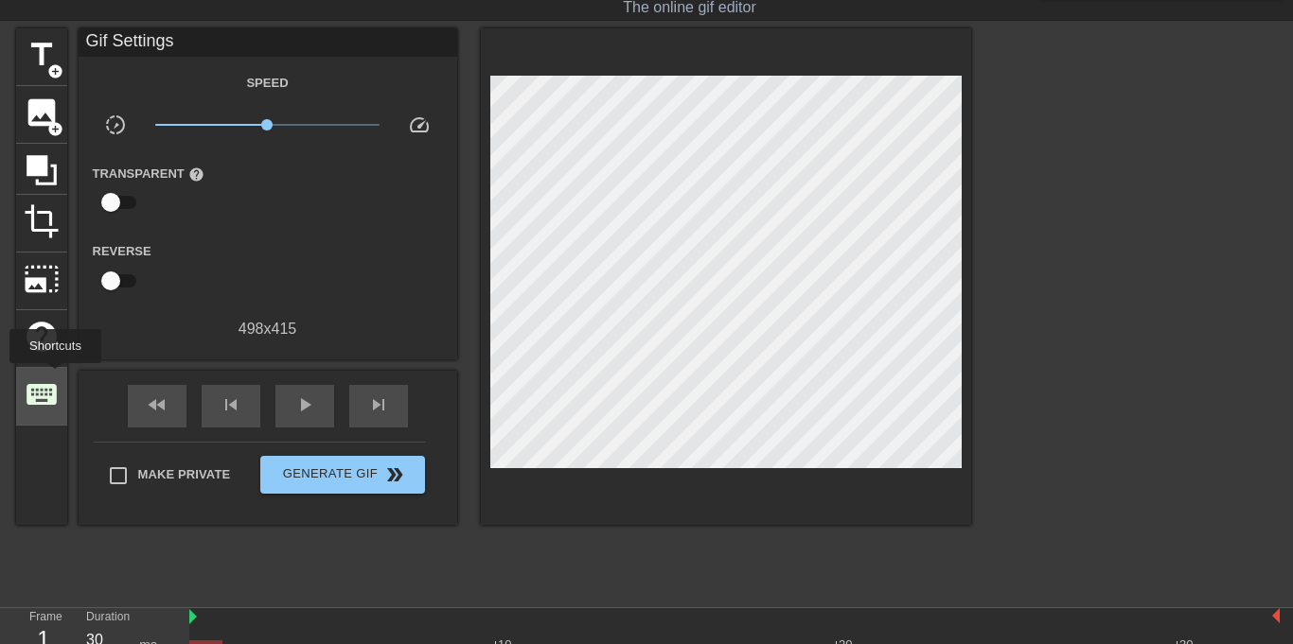
click at [56, 377] on span "keyboard" at bounding box center [42, 395] width 36 height 36
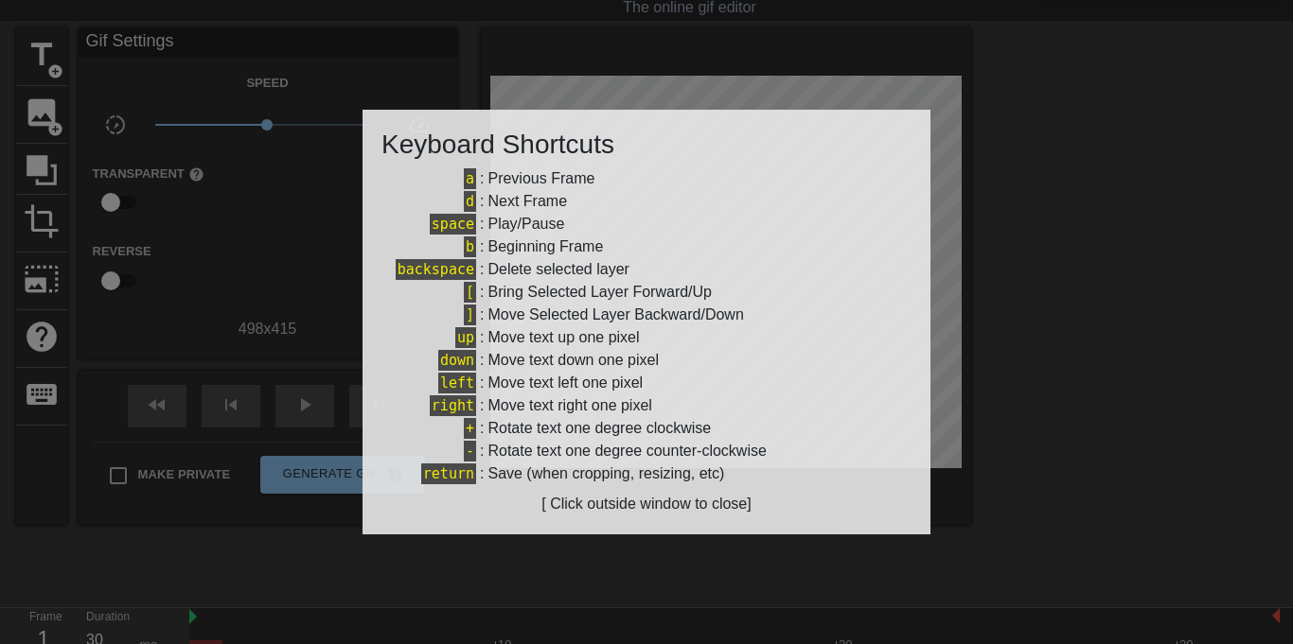
click at [475, 580] on div at bounding box center [646, 322] width 1293 height 644
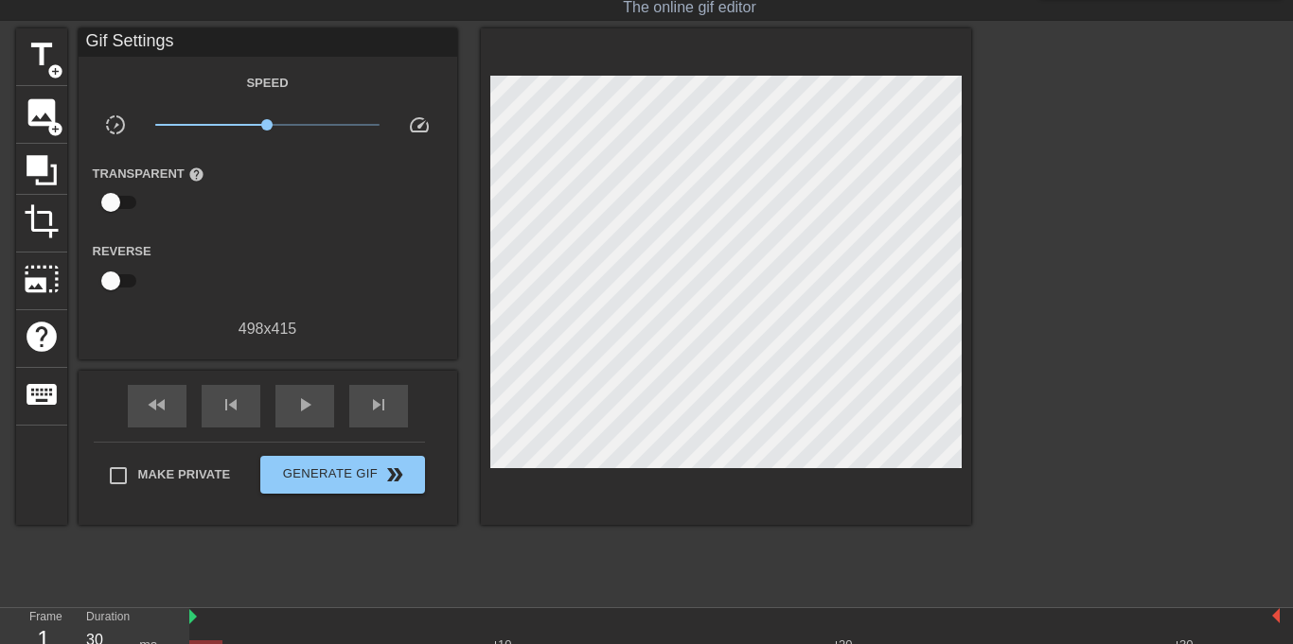
scroll to position [154, 0]
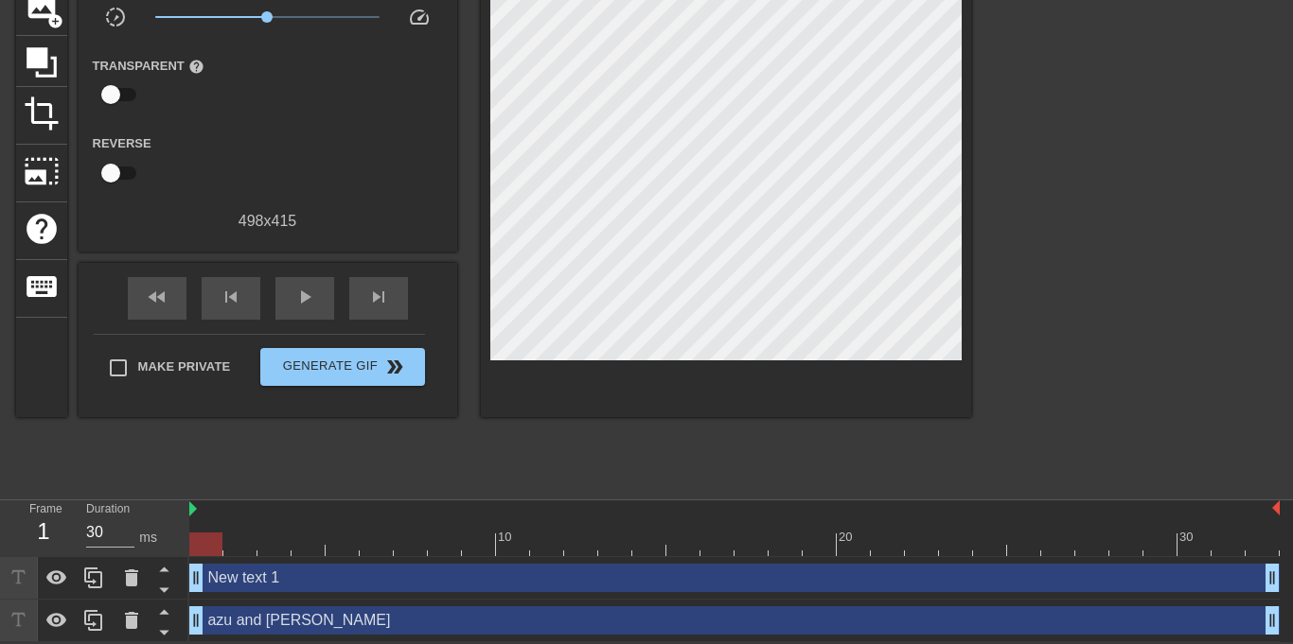
click at [272, 584] on div "New text 1 drag_handle drag_handle" at bounding box center [734, 578] width 1090 height 28
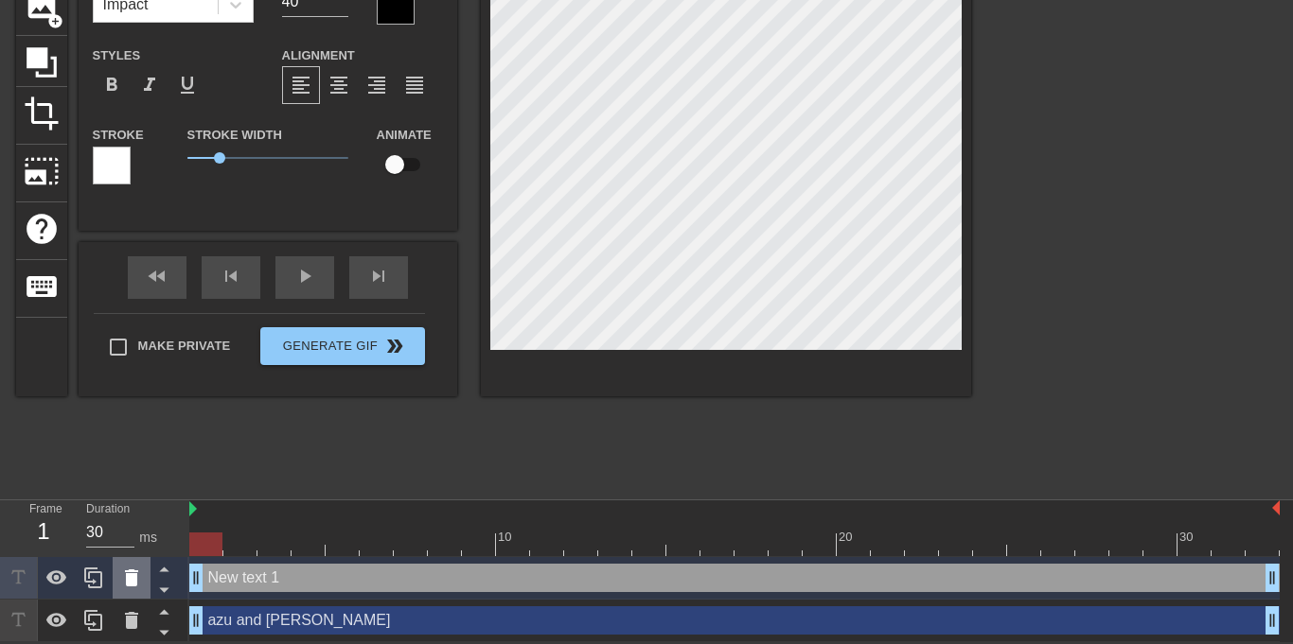
click at [130, 578] on icon at bounding box center [131, 578] width 13 height 17
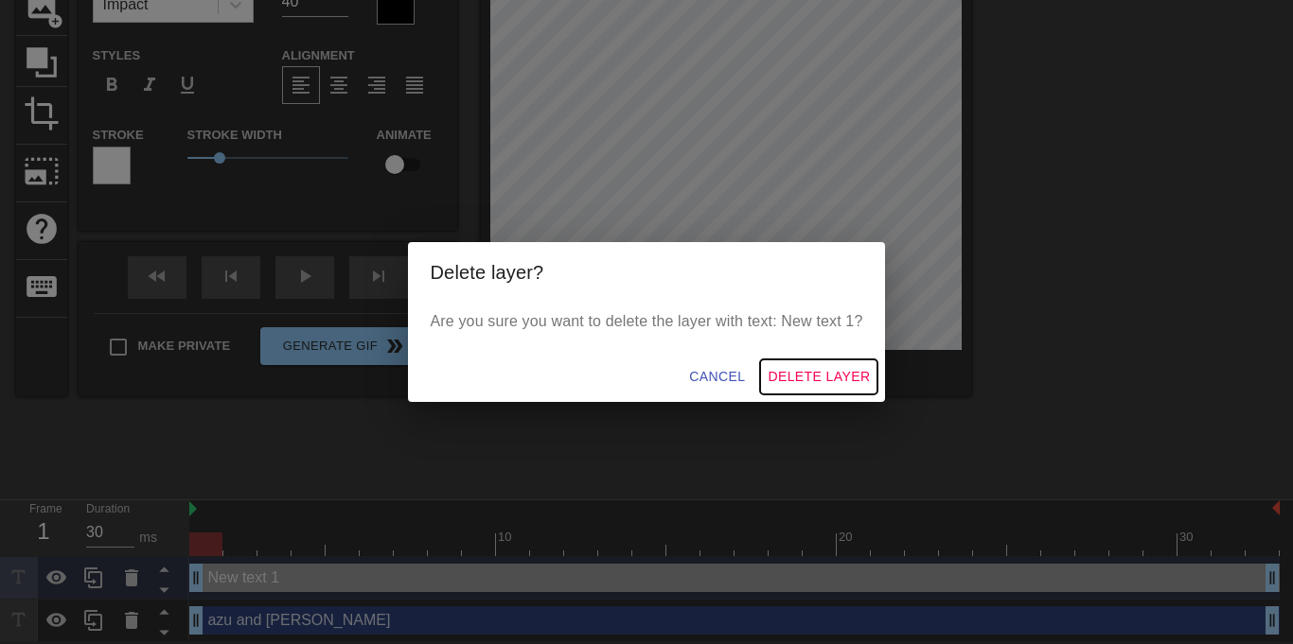
click at [846, 372] on span "Delete Layer" at bounding box center [819, 377] width 102 height 24
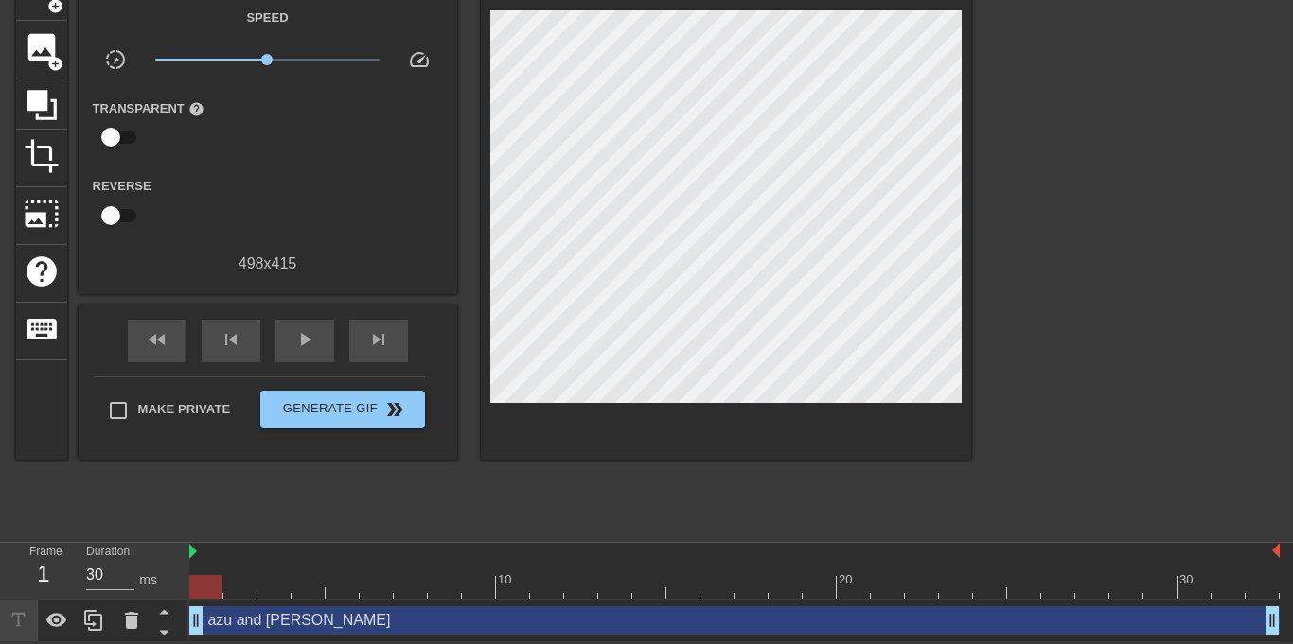
scroll to position [112, 0]
click at [432, 625] on div "azu and estrella drag_handle drag_handle" at bounding box center [734, 621] width 1090 height 28
click at [497, 629] on div "azu and estrella drag_handle drag_handle" at bounding box center [734, 621] width 1090 height 28
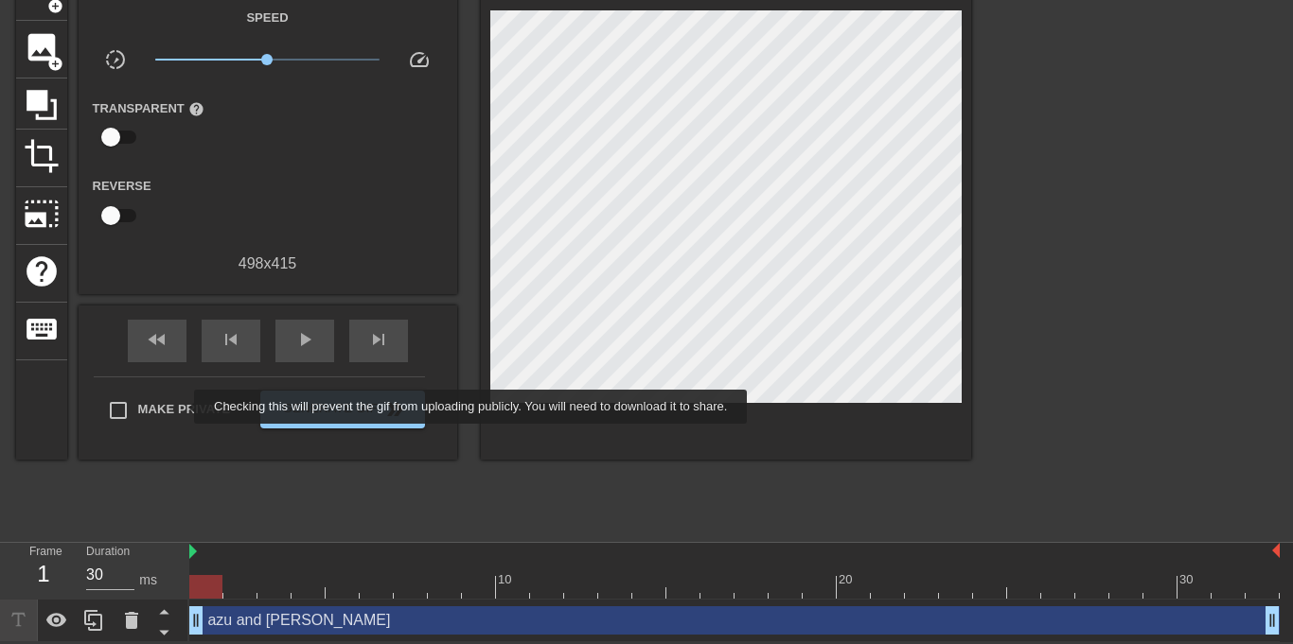
click at [182, 407] on span "Make Private" at bounding box center [184, 409] width 93 height 19
click at [138, 407] on input "Make Private" at bounding box center [118, 411] width 40 height 40
checkbox input "true"
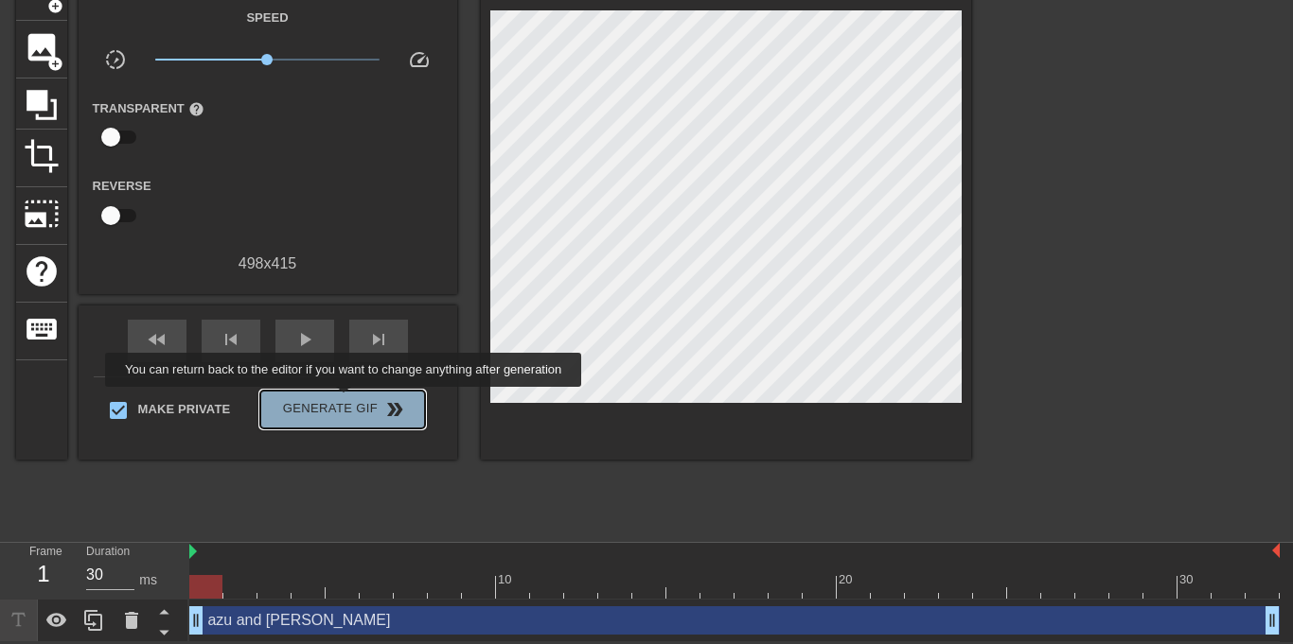
click at [339, 400] on span "Generate Gif double_arrow" at bounding box center [342, 409] width 149 height 23
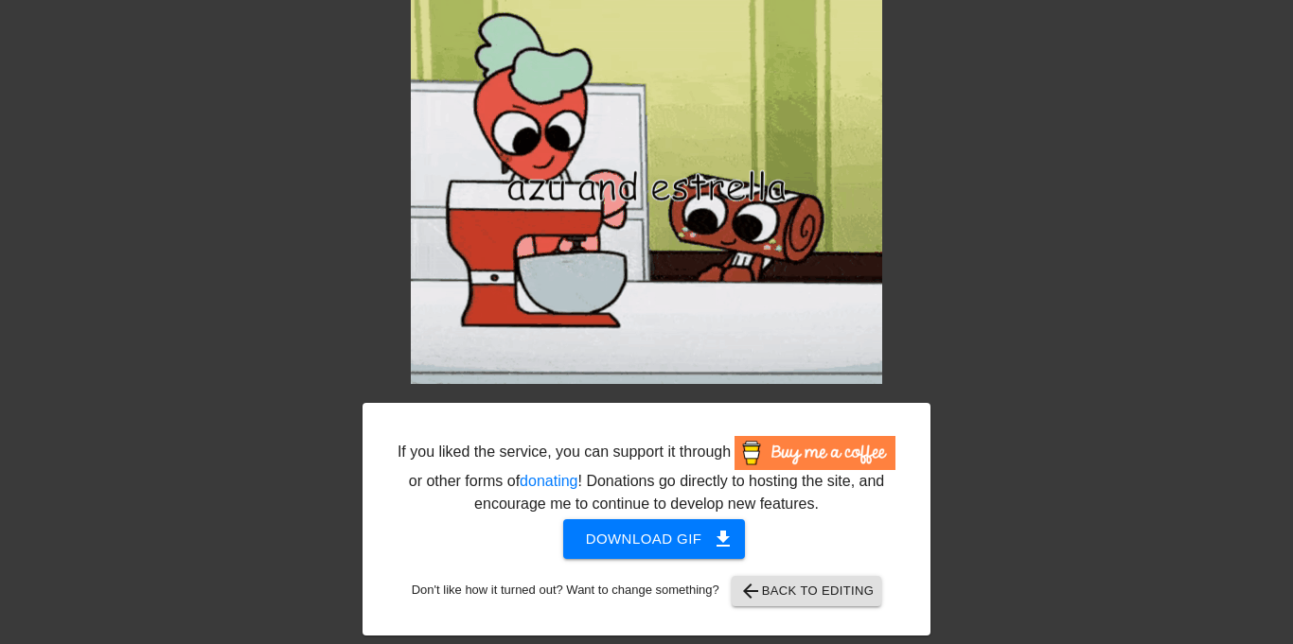
scroll to position [83, 2]
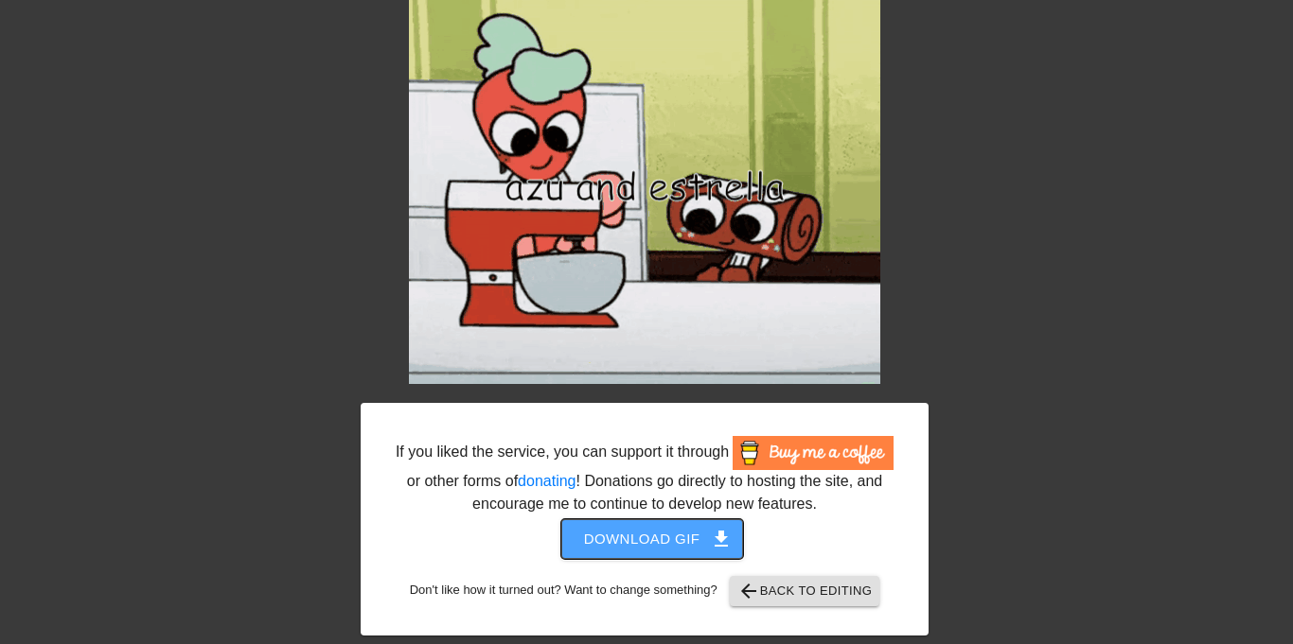
click at [677, 538] on span "Download gif get_app" at bounding box center [652, 539] width 137 height 25
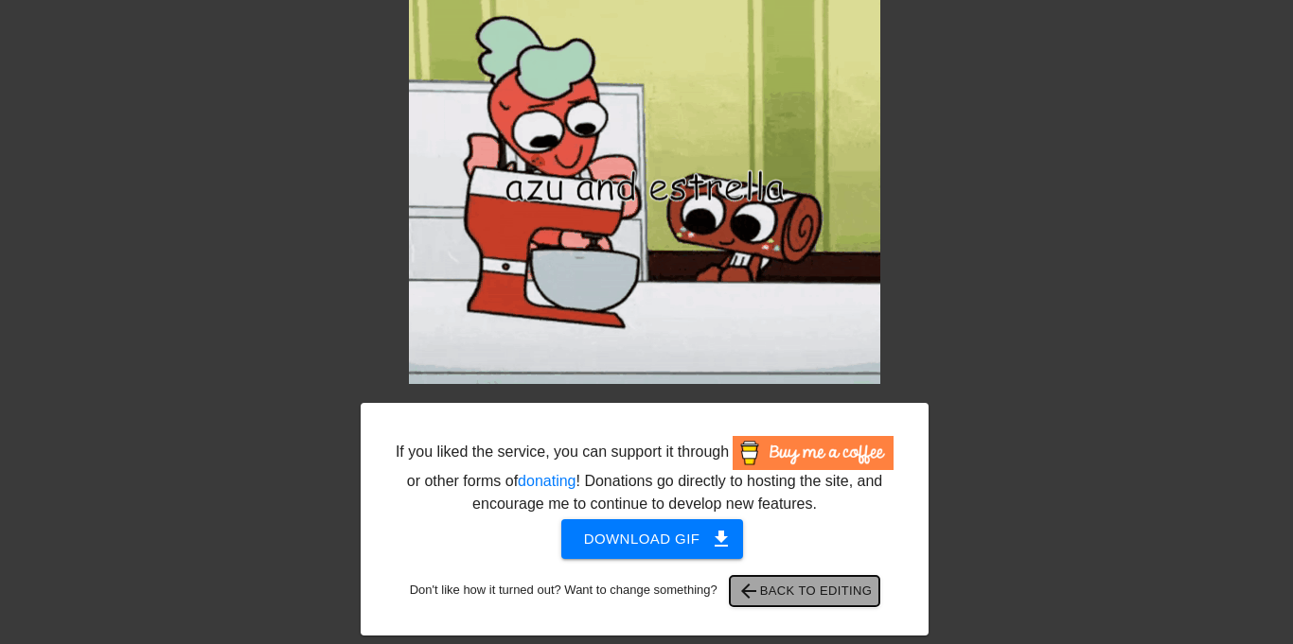
click at [807, 593] on span "arrow_back Back to Editing" at bounding box center [804, 591] width 135 height 23
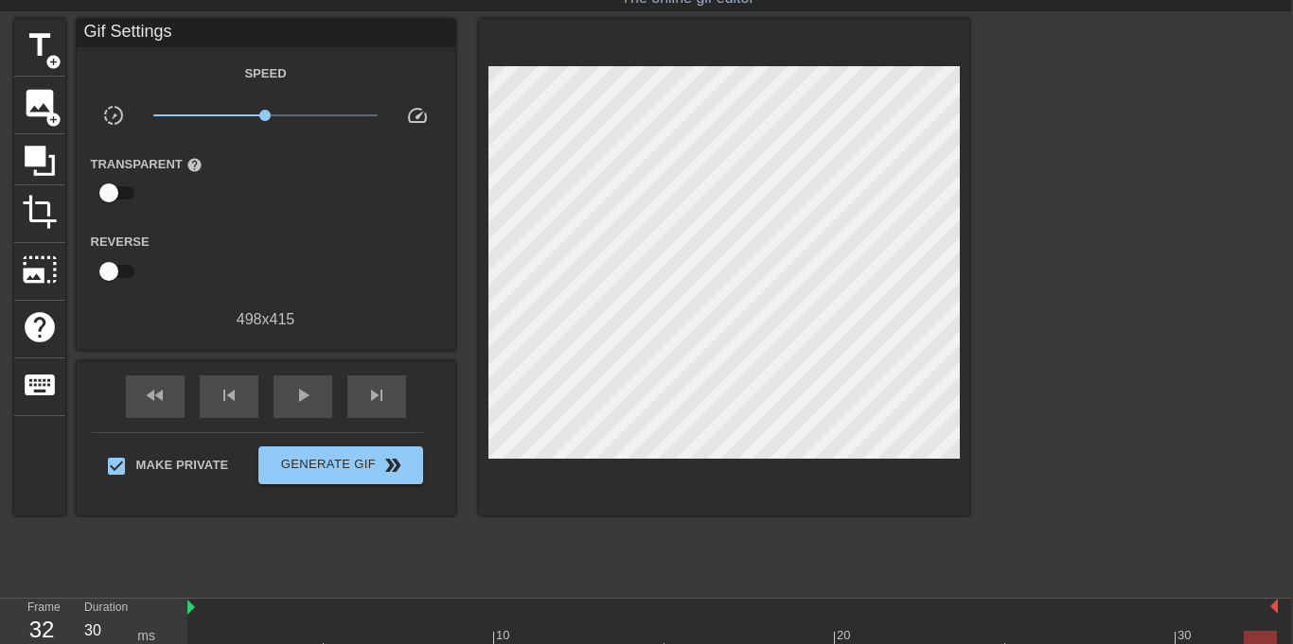
scroll to position [0, 2]
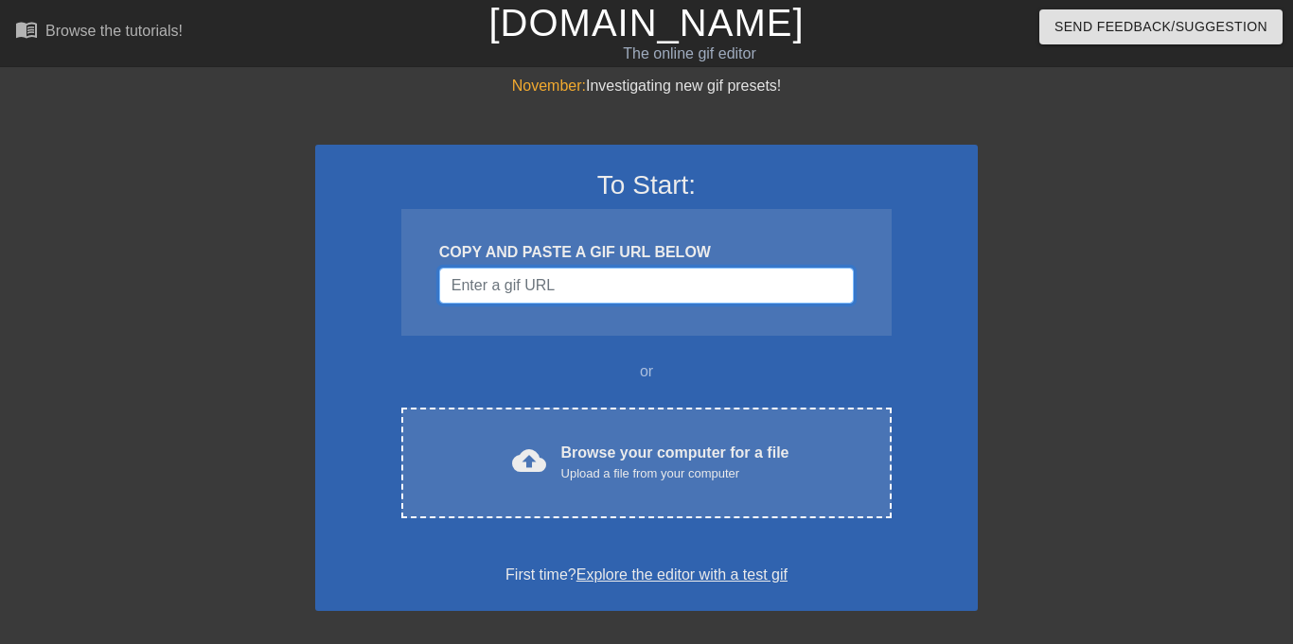
click at [504, 290] on input "Username" at bounding box center [646, 286] width 415 height 36
paste input "[URL][DOMAIN_NAME]"
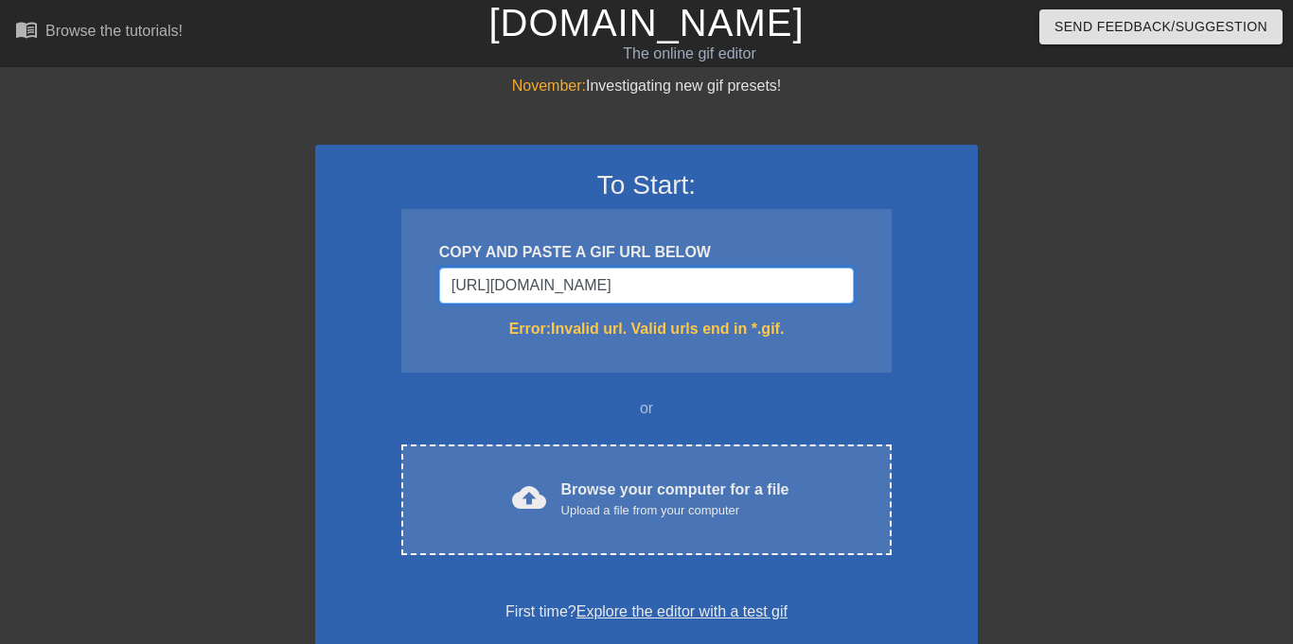
scroll to position [0, 294]
type input "[URL][DOMAIN_NAME]"
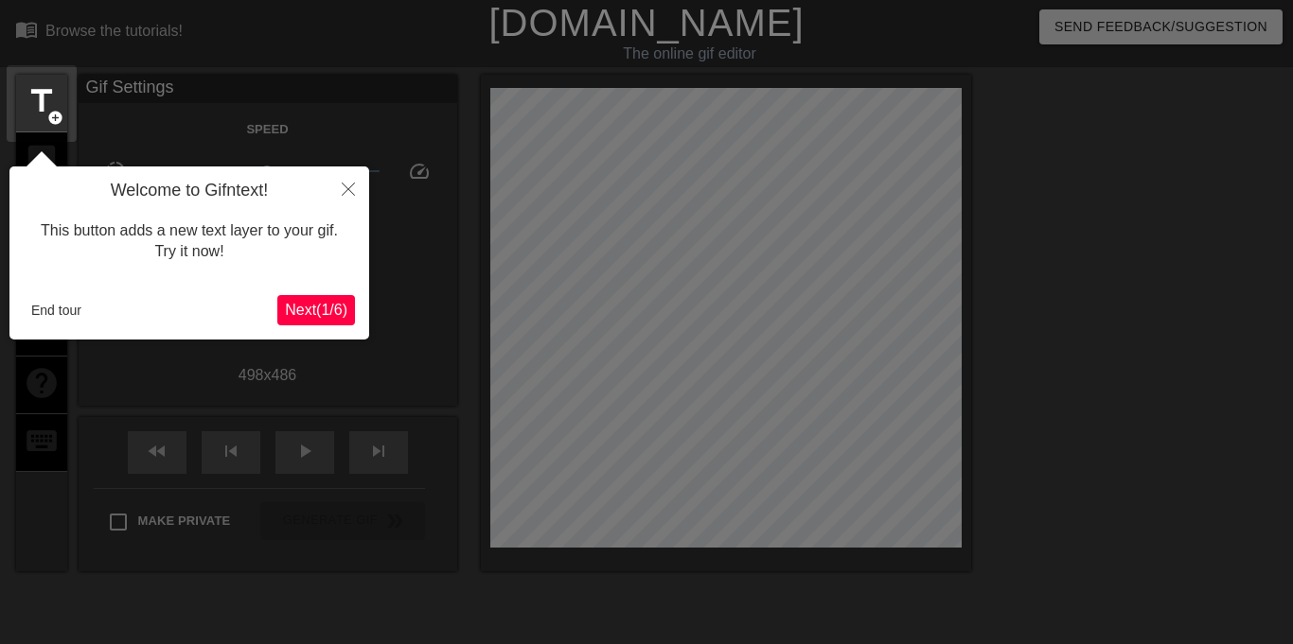
scroll to position [46, 0]
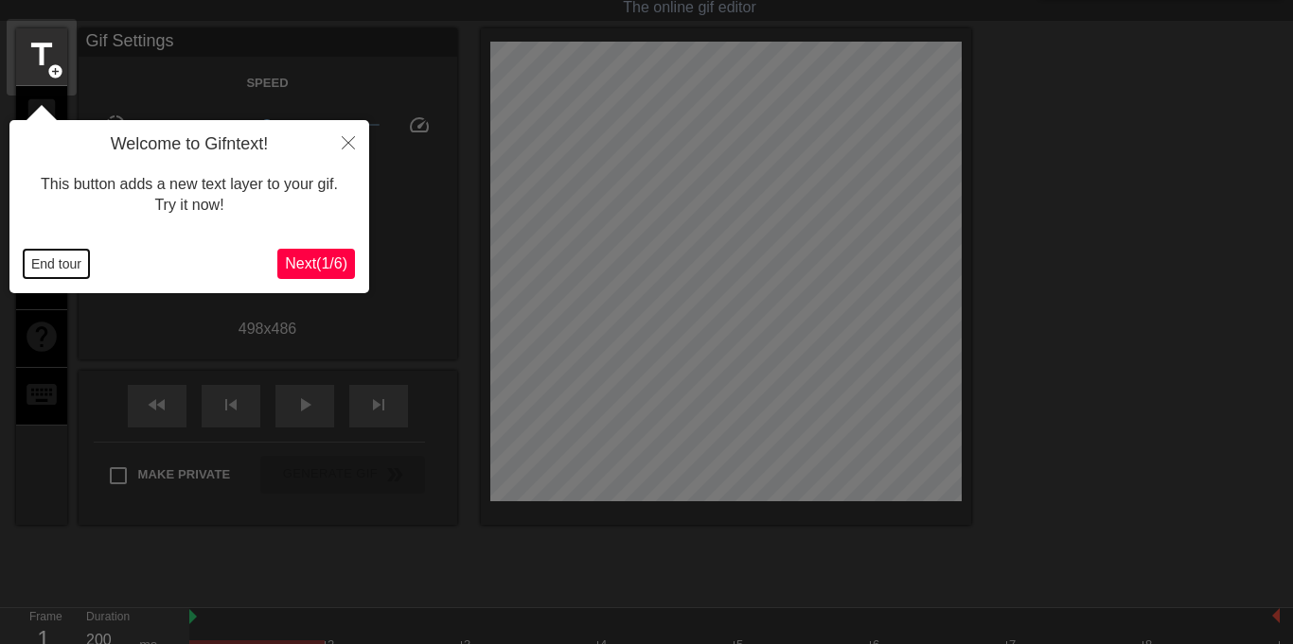
click at [66, 253] on button "End tour" at bounding box center [56, 264] width 65 height 28
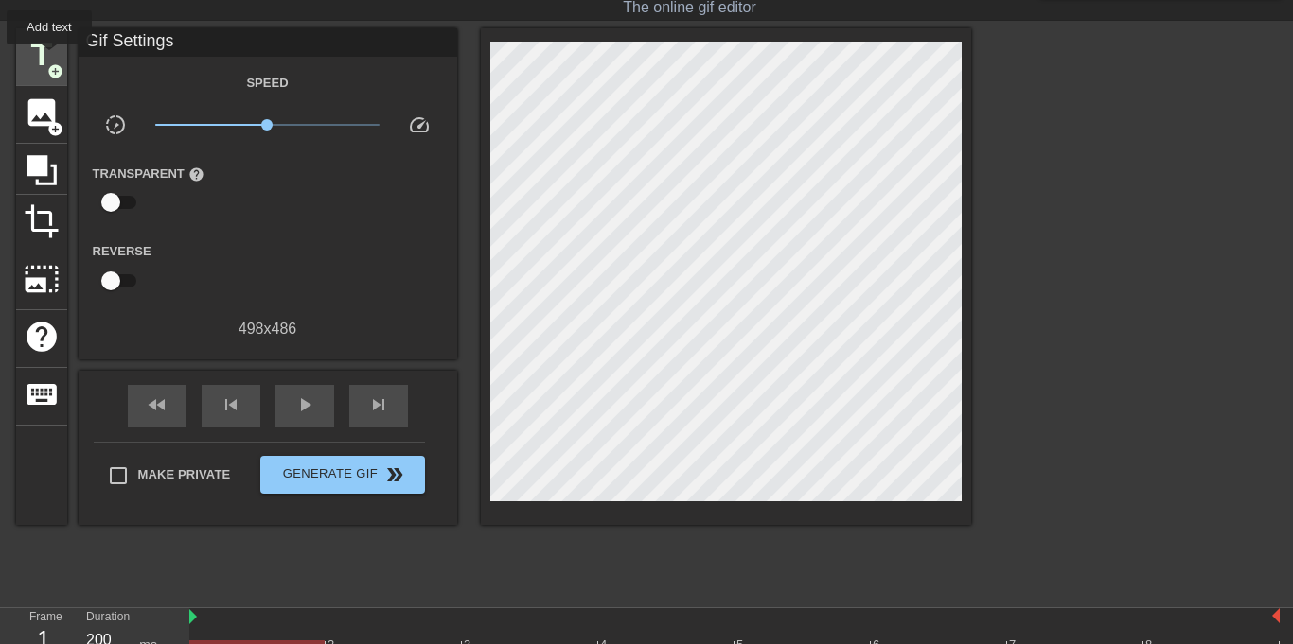
click at [48, 58] on span "title" at bounding box center [42, 55] width 36 height 36
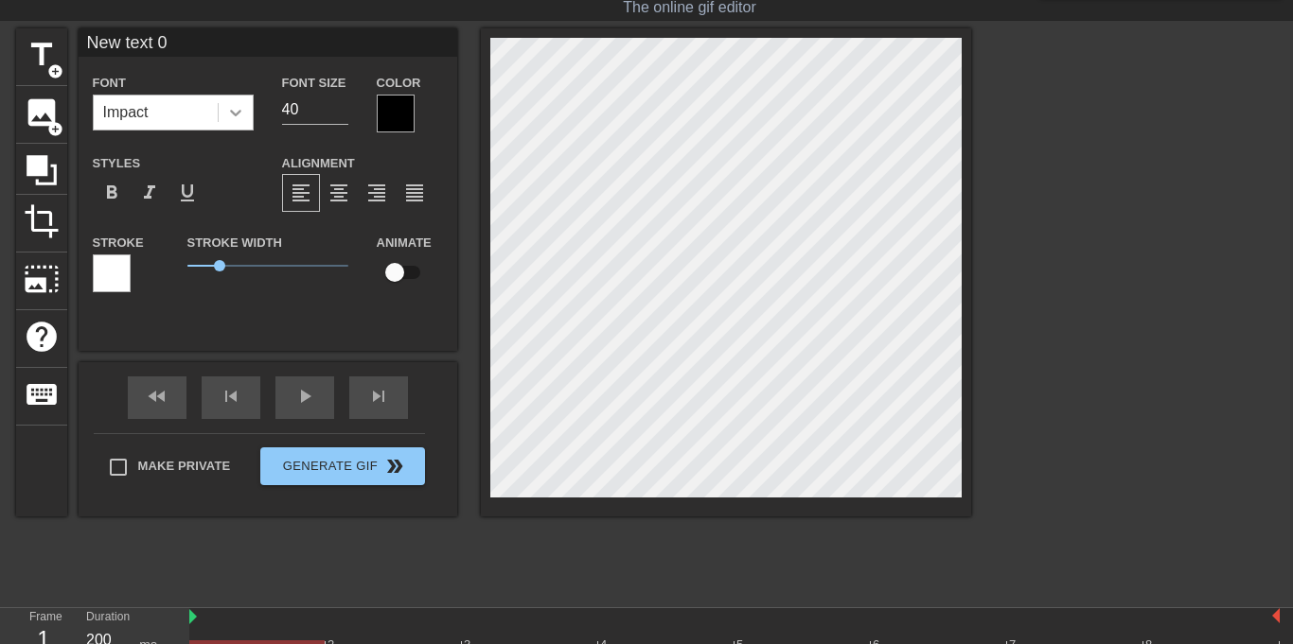
click at [229, 110] on icon at bounding box center [235, 112] width 19 height 19
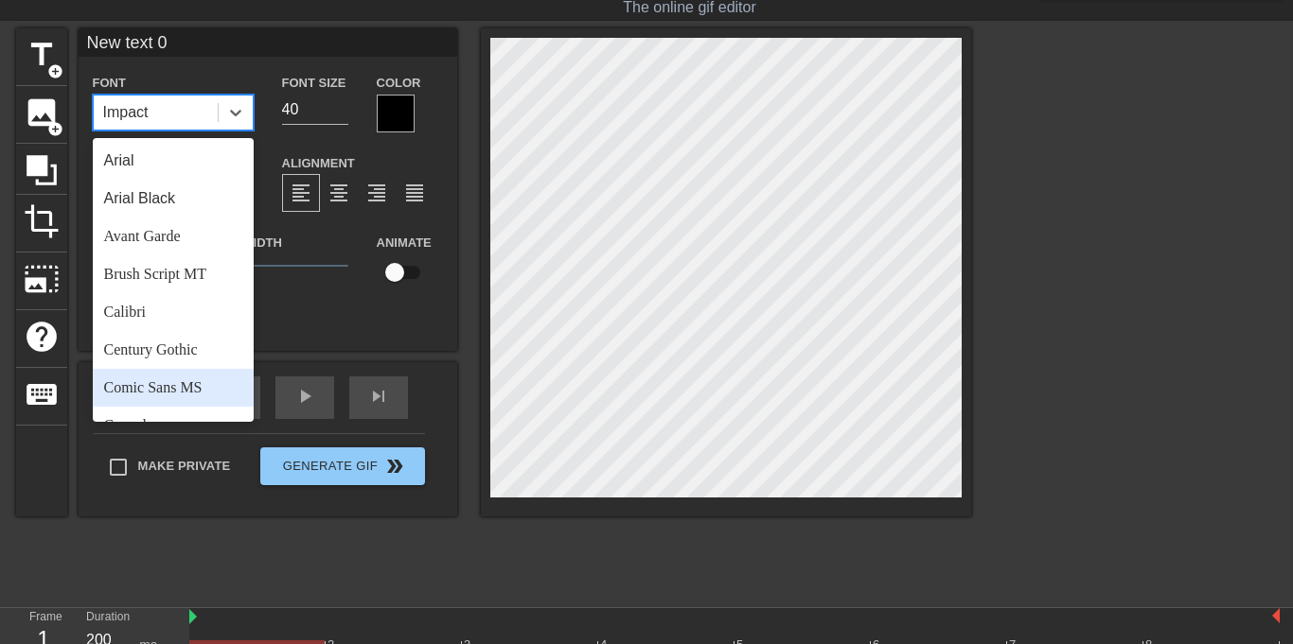
click at [157, 394] on div "Comic Sans MS" at bounding box center [173, 388] width 161 height 38
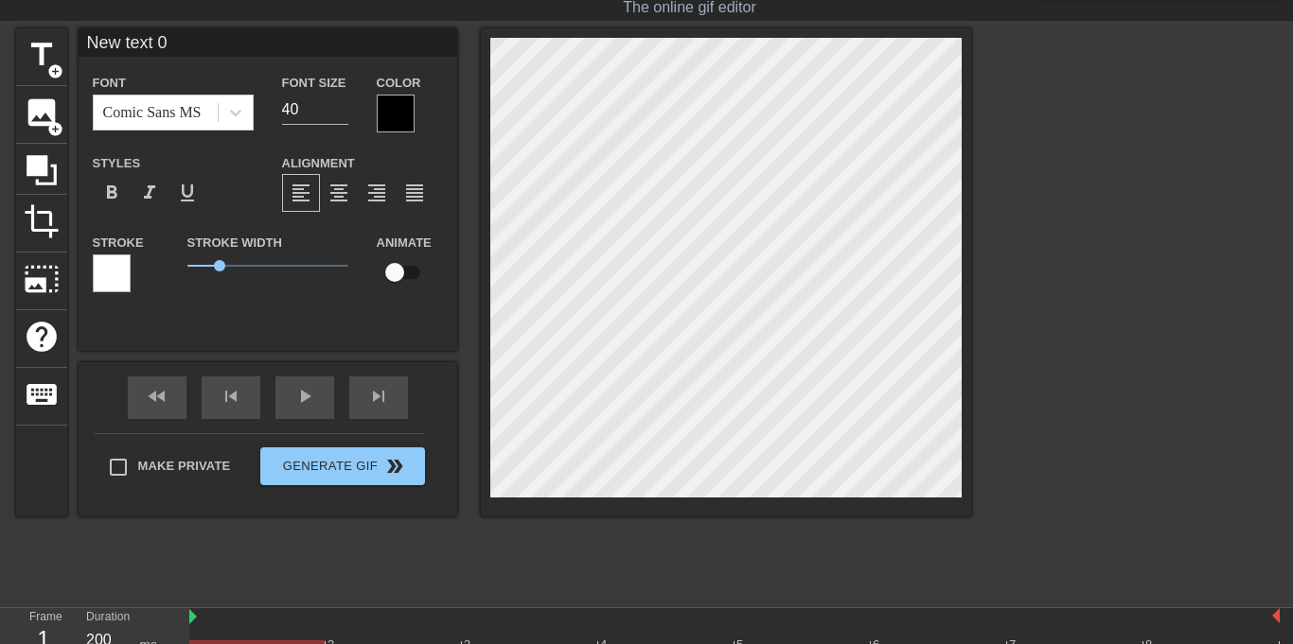
scroll to position [0, 4]
type input "a"
type textarea "a"
type input "az"
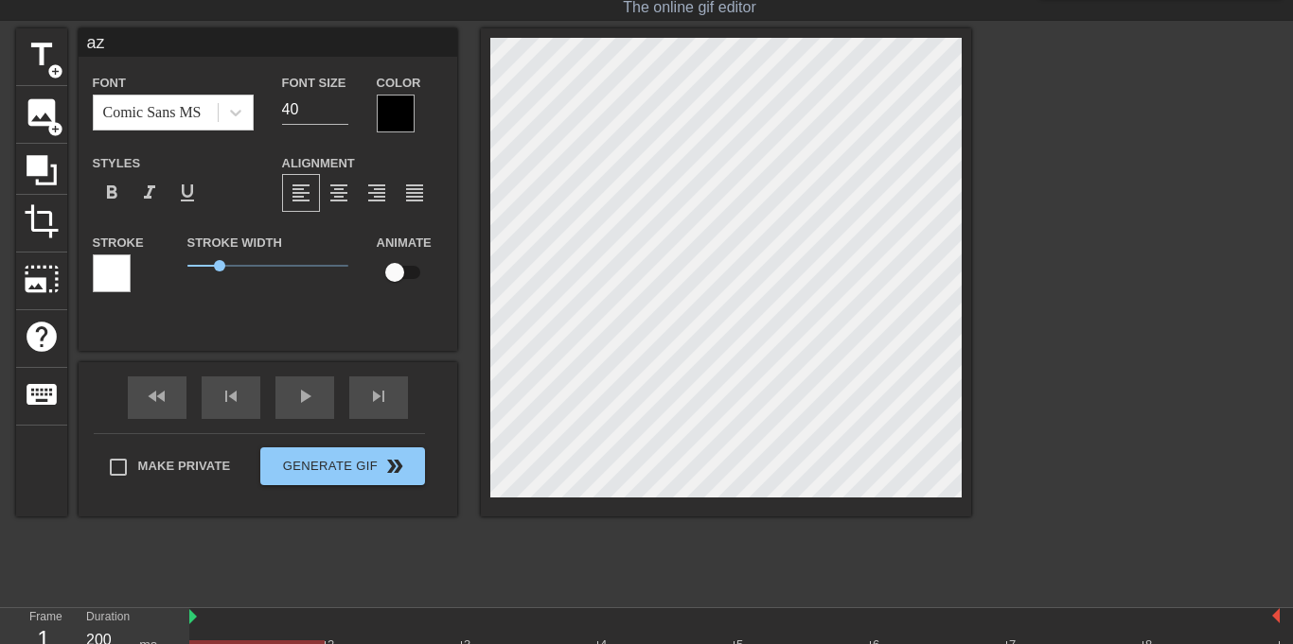
type textarea "az"
type input "azu"
type textarea "azu"
type input "azu"
type textarea "azu"
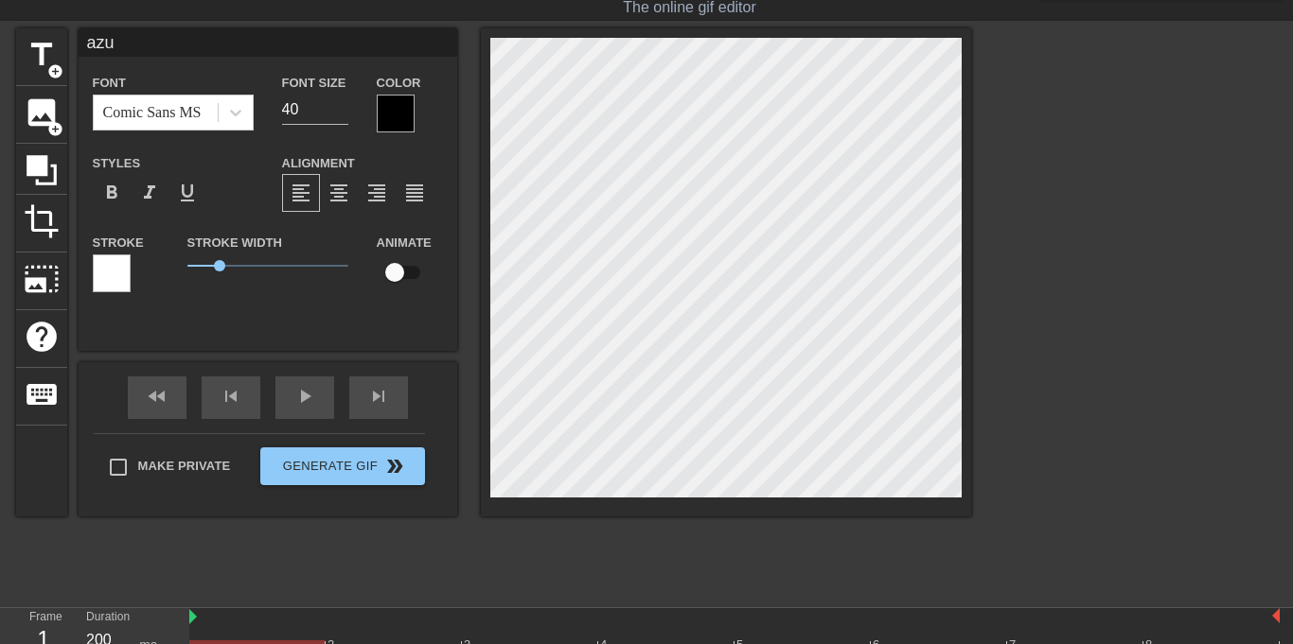
type input "azu a"
type textarea "azu a"
type input "azu an"
type textarea "azu an"
type input "azu and"
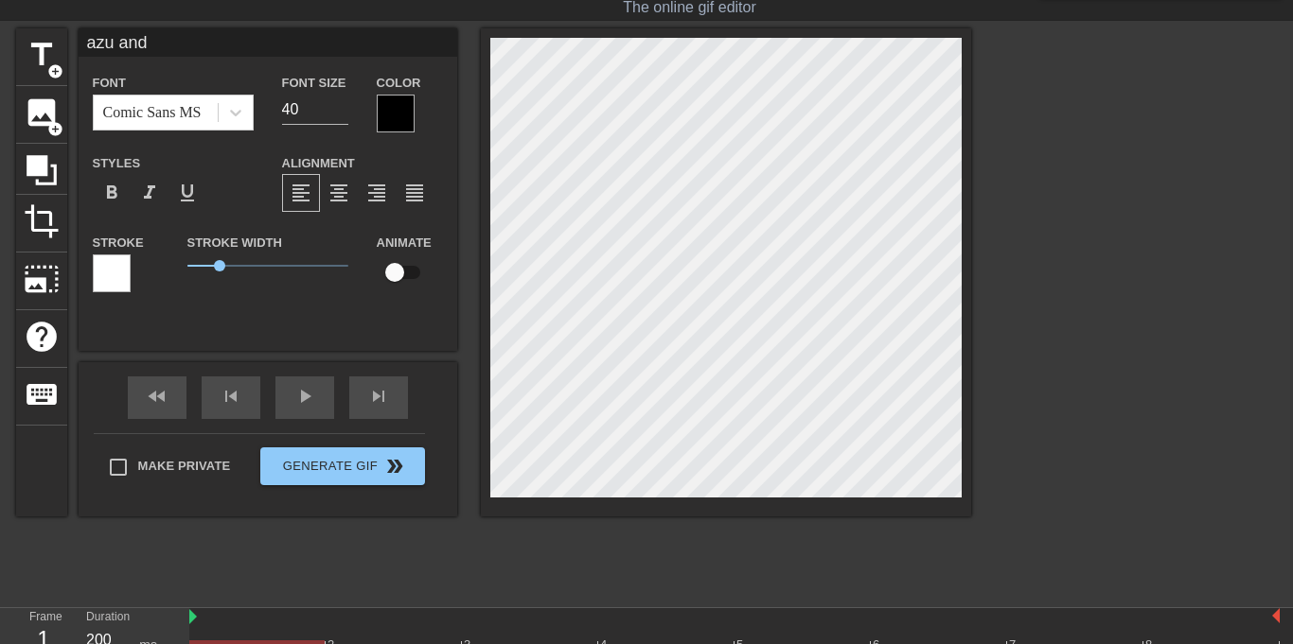
type textarea "azu and"
type input "azu and"
type textarea "azu and"
type input "azu and e"
type textarea "azu and e"
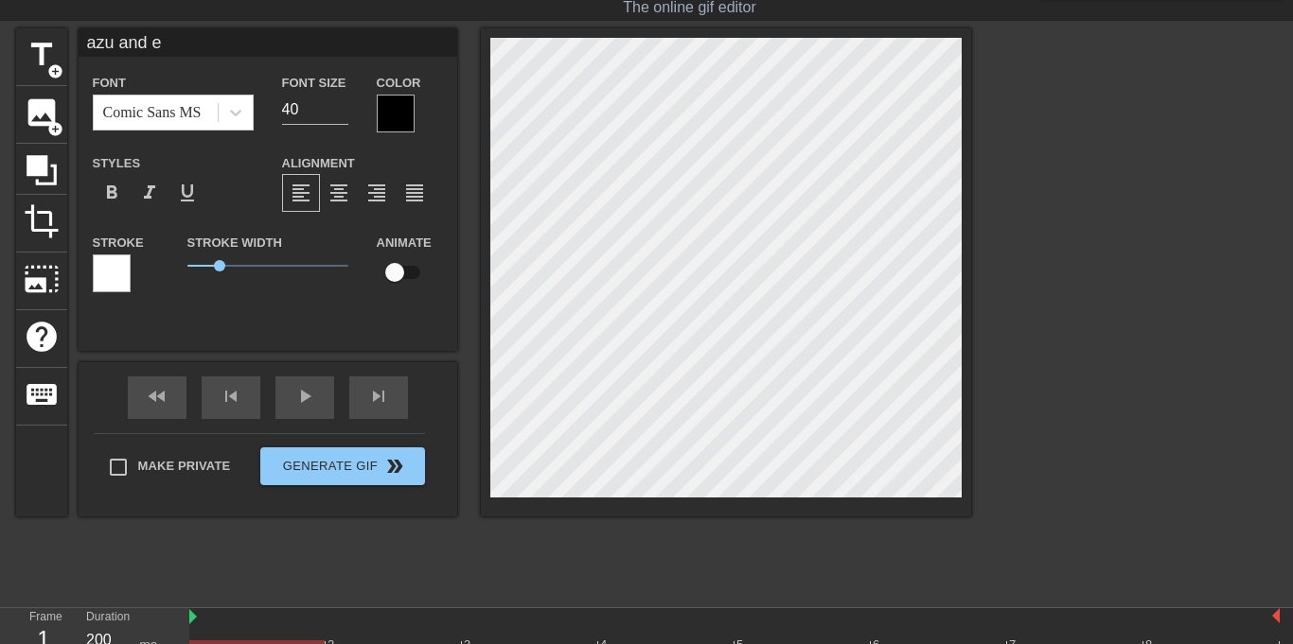
type input "azu and es"
type textarea "azu and es"
type input "azu and est"
type textarea "azu and est"
type input "azu and estr"
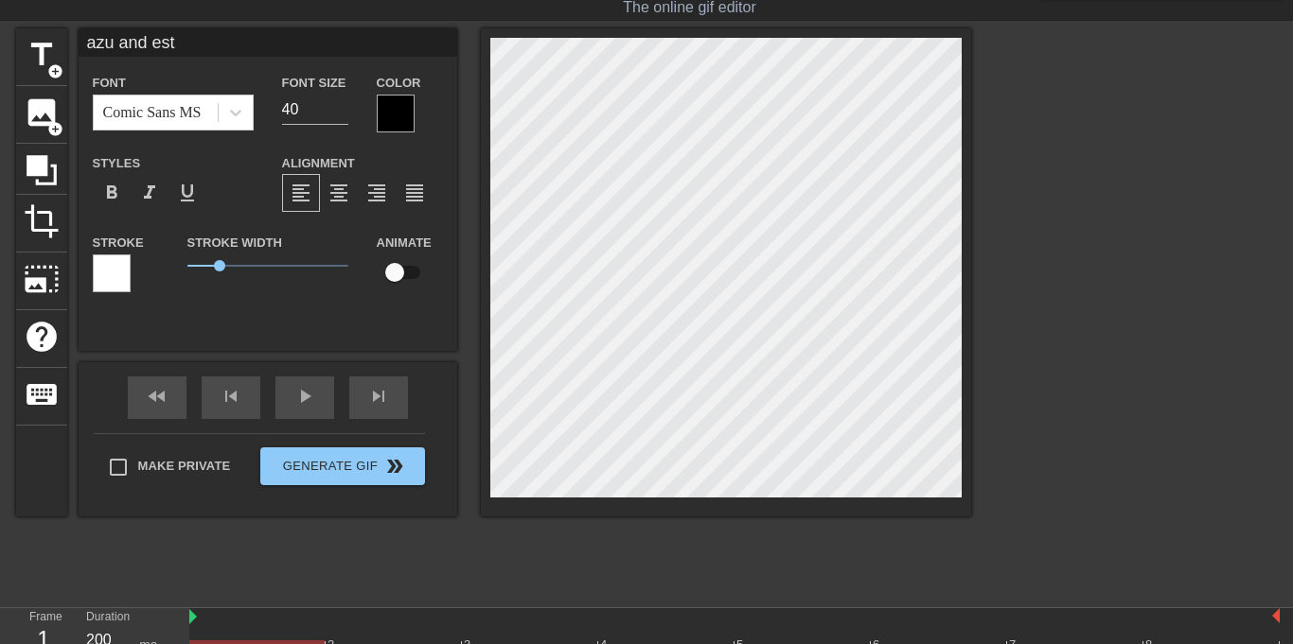
type textarea "azu and estr"
type input "azu and estre"
type textarea "azu and estre"
type input "azu and estrel"
type textarea "azu and estrel"
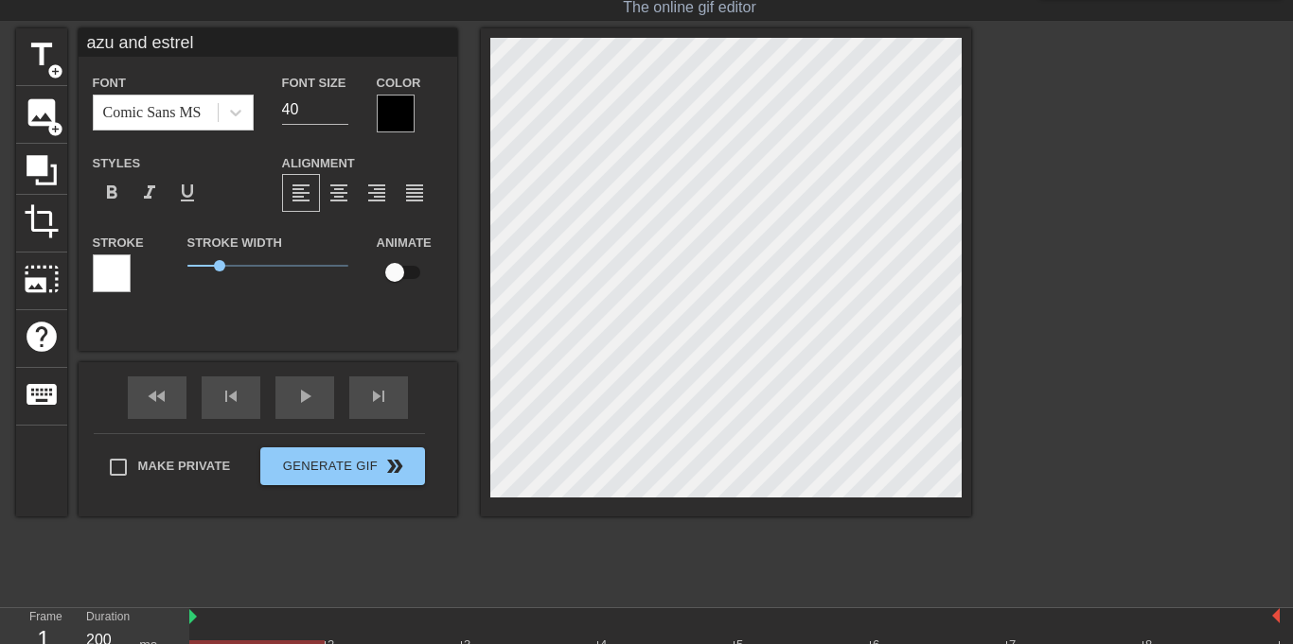
type input "azu and [PERSON_NAME]"
type textarea "azu and [PERSON_NAME]"
type input "azu and [PERSON_NAME]"
type textarea "azu and [PERSON_NAME]"
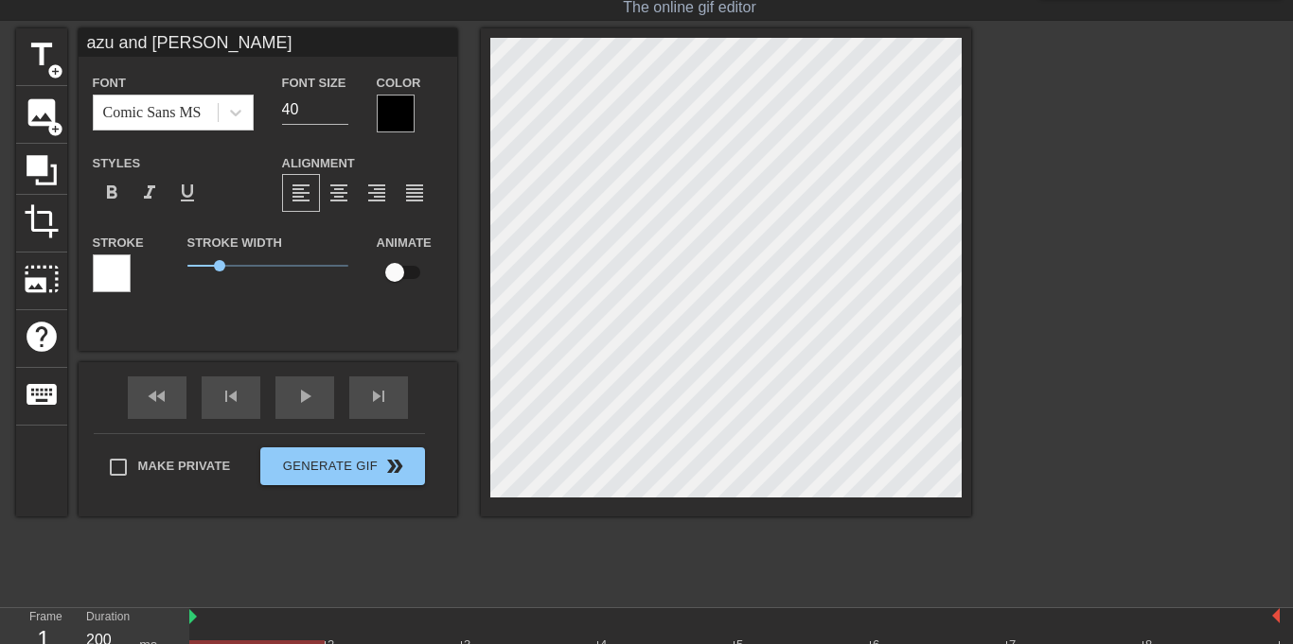
scroll to position [0, 6]
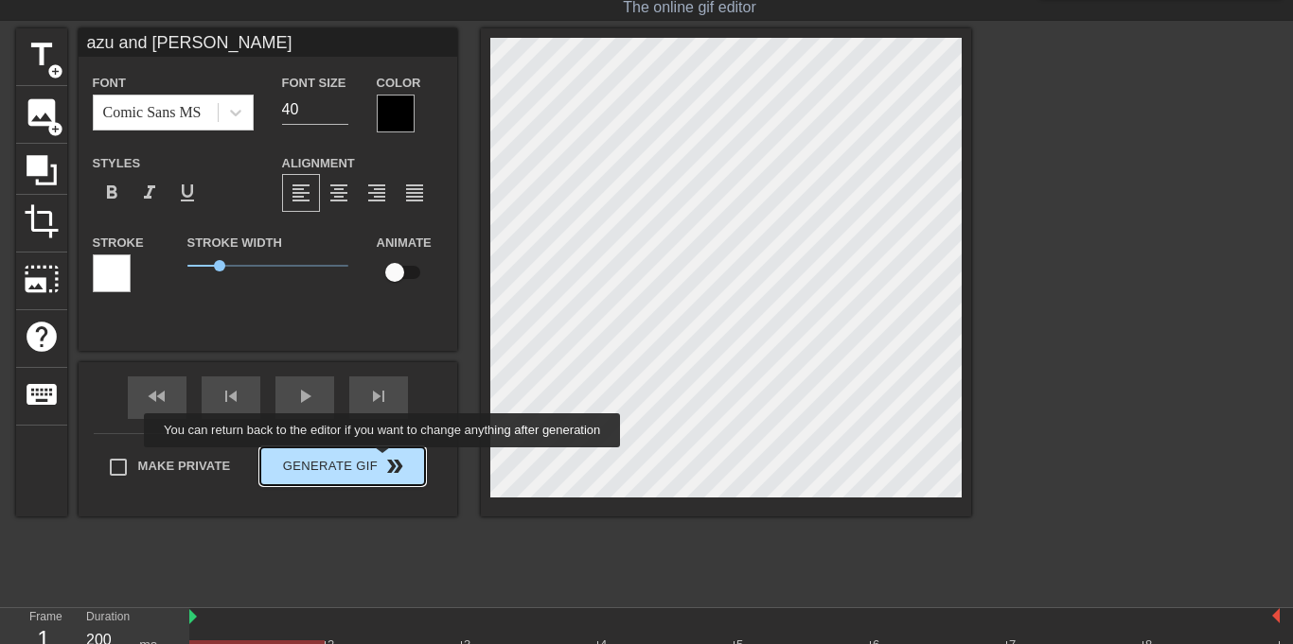
click at [383, 463] on span "double_arrow" at bounding box center [394, 466] width 23 height 23
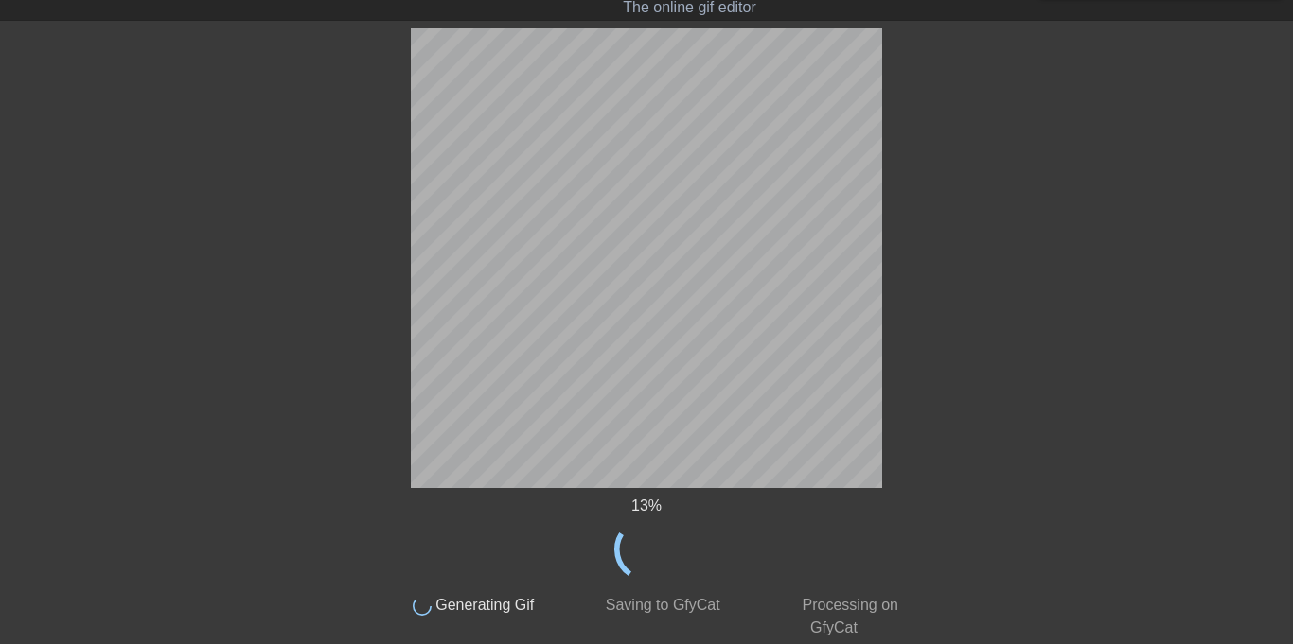
scroll to position [7, 0]
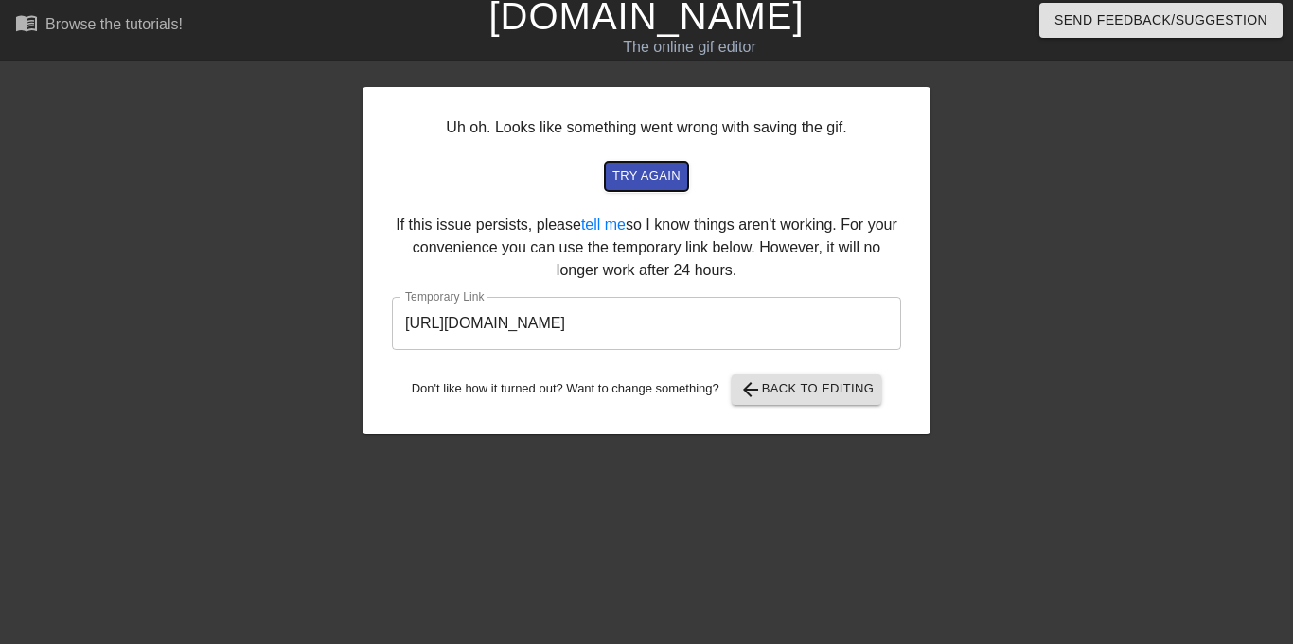
click at [651, 177] on span "try again" at bounding box center [646, 177] width 68 height 22
click at [810, 385] on span "arrow_back Back to Editing" at bounding box center [806, 390] width 135 height 23
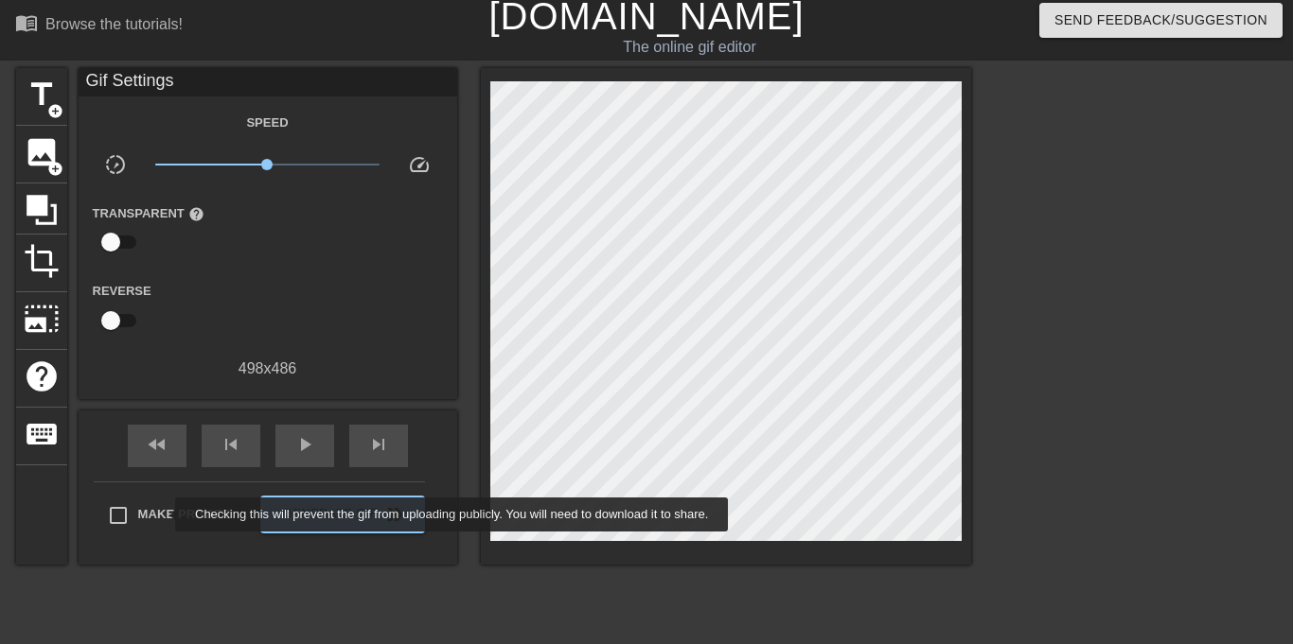
click at [163, 515] on span "Make Private" at bounding box center [184, 514] width 93 height 19
click at [138, 515] on input "Make Private" at bounding box center [118, 516] width 40 height 40
checkbox input "true"
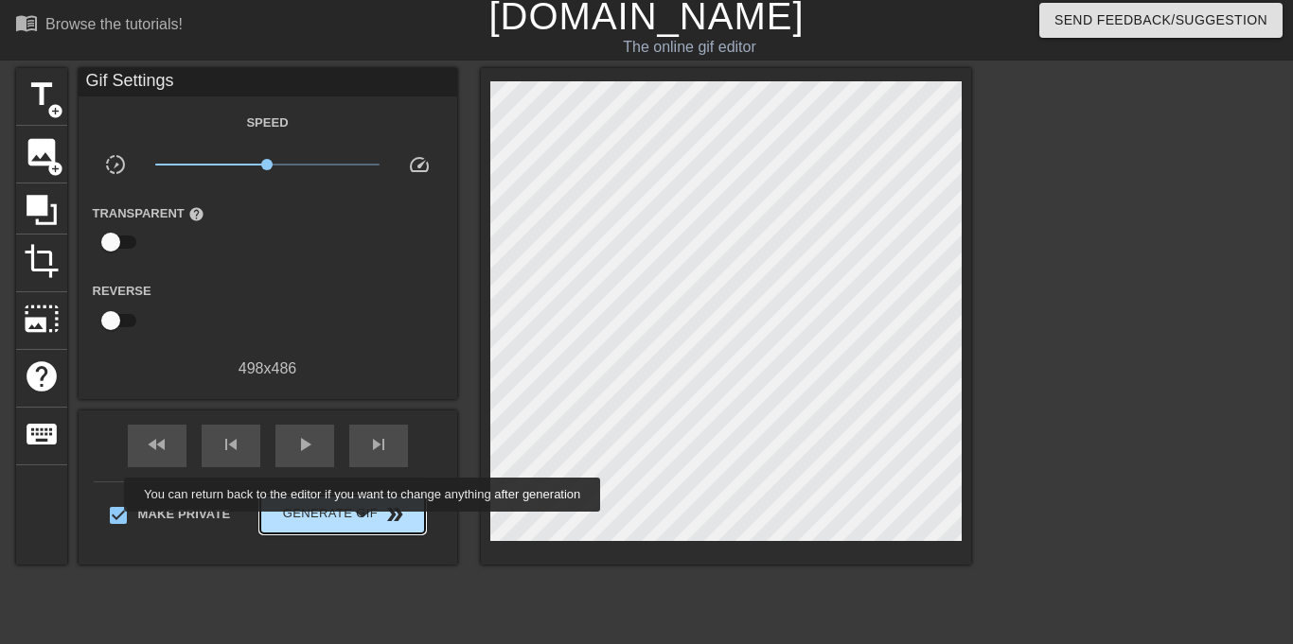
click at [358, 524] on span "Generate Gif double_arrow" at bounding box center [342, 514] width 149 height 23
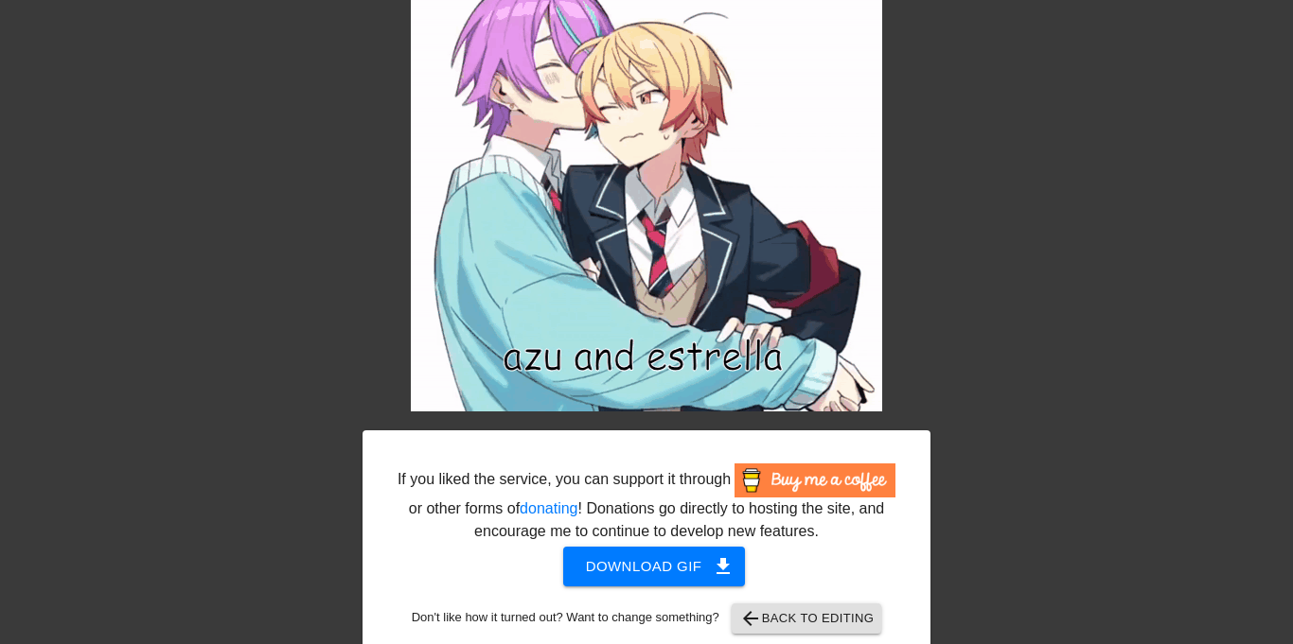
scroll to position [150, 0]
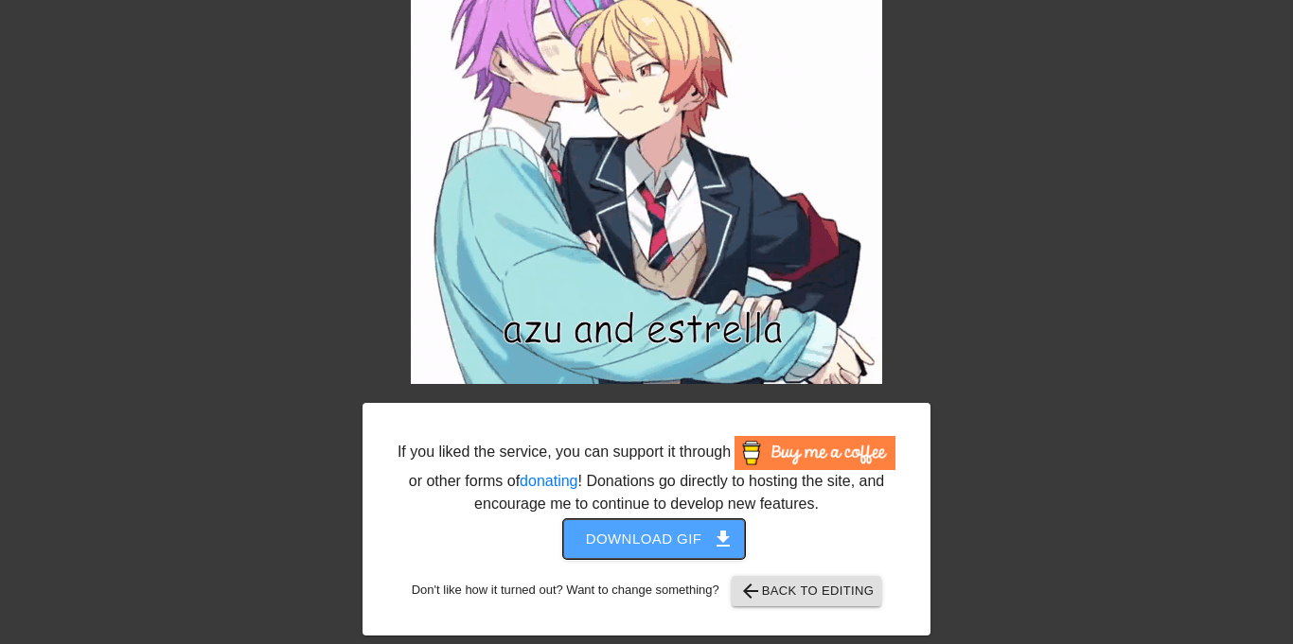
click at [663, 538] on span "Download gif get_app" at bounding box center [654, 539] width 137 height 25
